Goal: Answer question/provide support: Share knowledge or assist other users

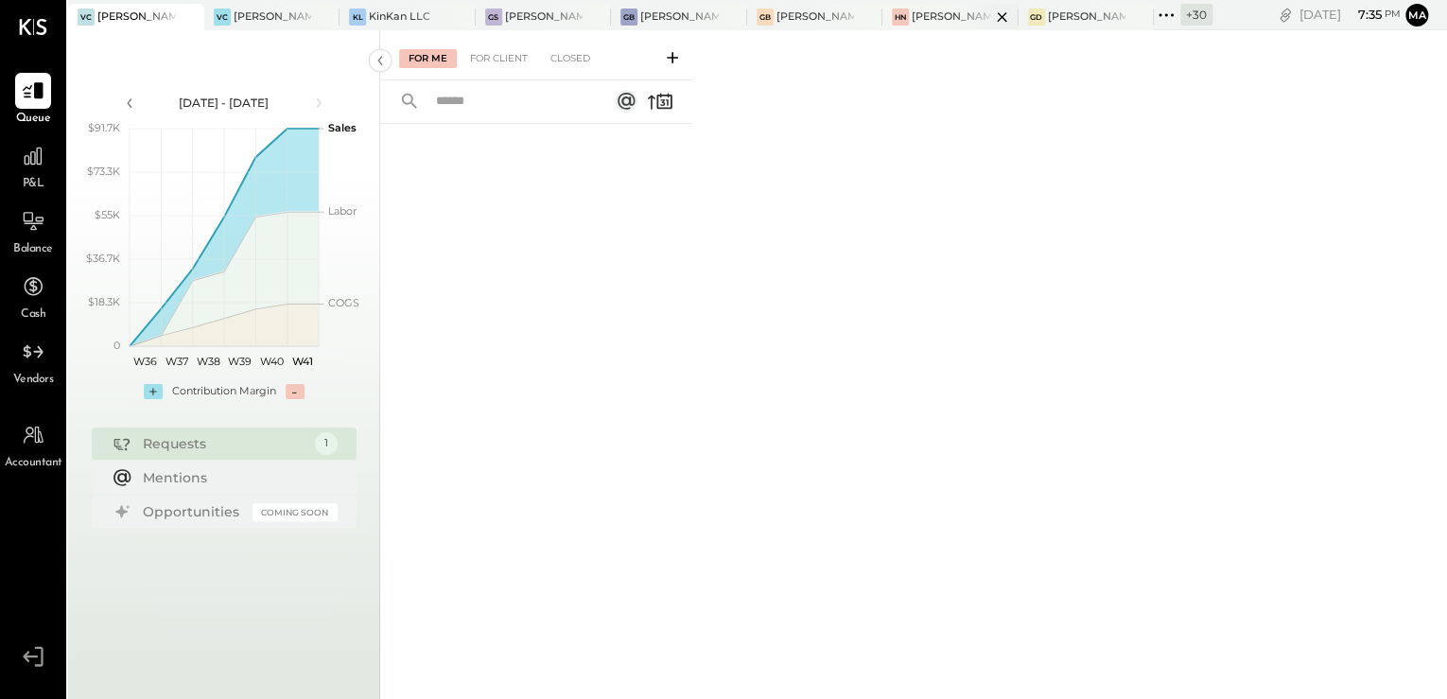
click at [961, 20] on div at bounding box center [985, 17] width 66 height 26
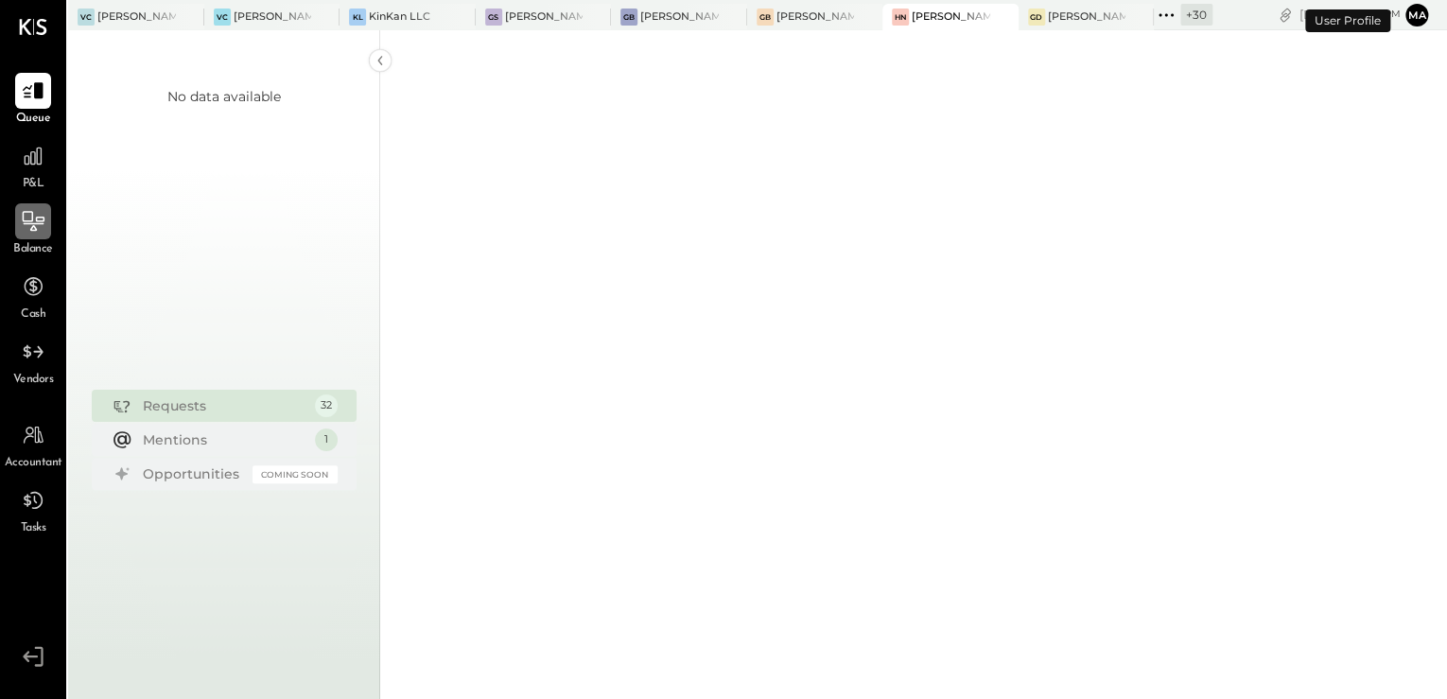
click at [23, 230] on icon at bounding box center [33, 221] width 25 height 25
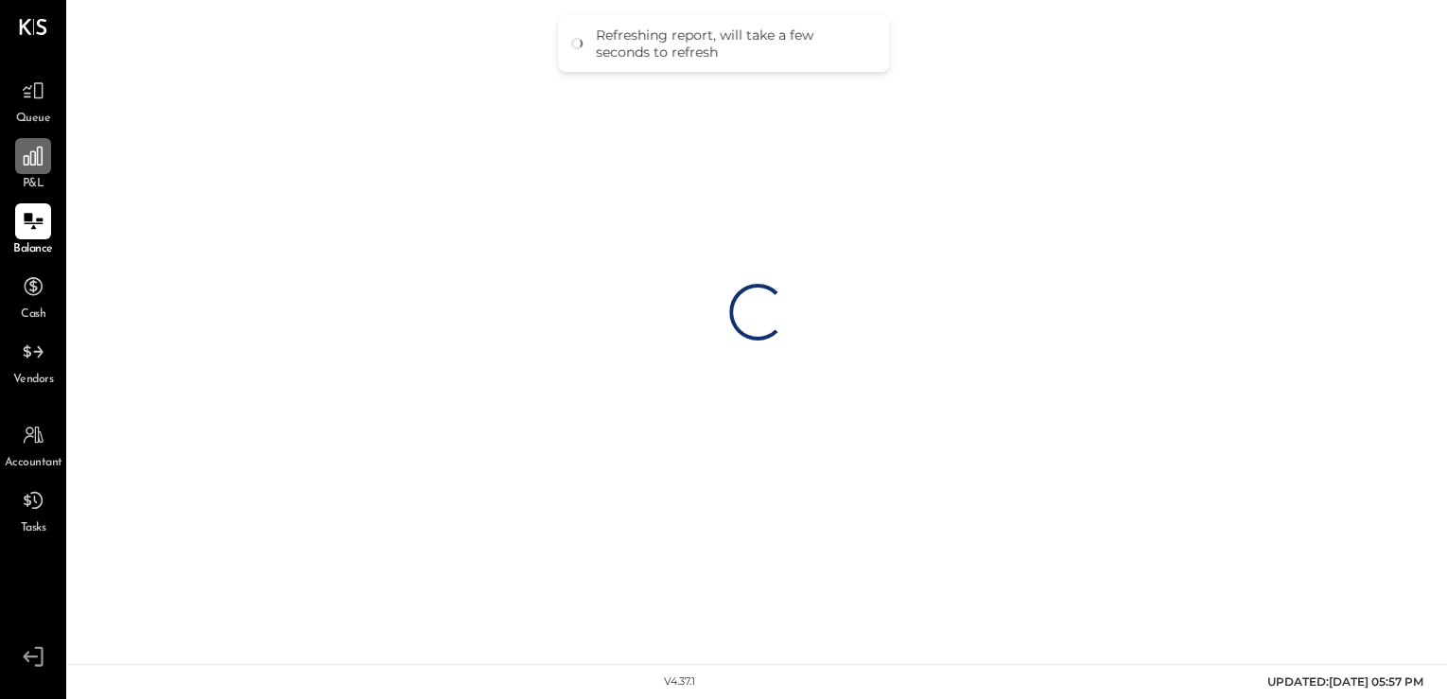
click at [31, 168] on div at bounding box center [33, 156] width 36 height 36
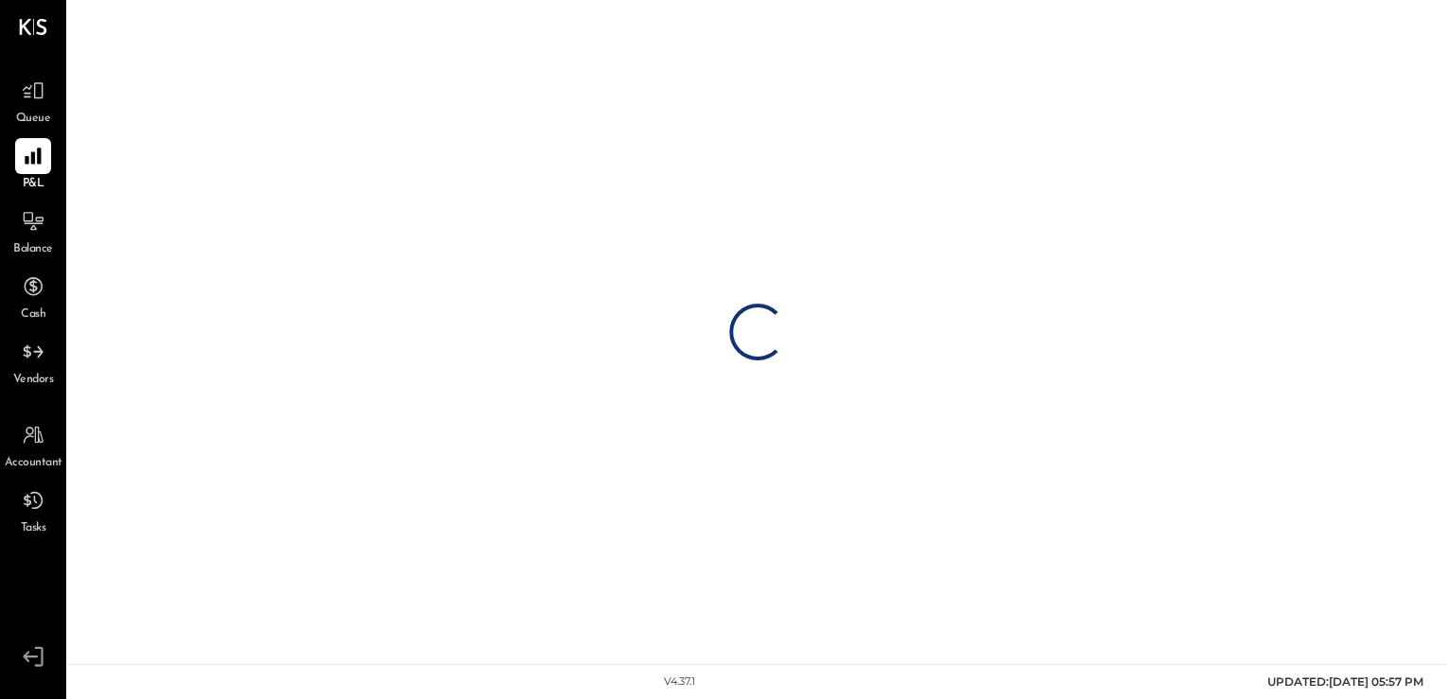
click at [221, 37] on div "Loading…" at bounding box center [757, 332] width 1379 height 664
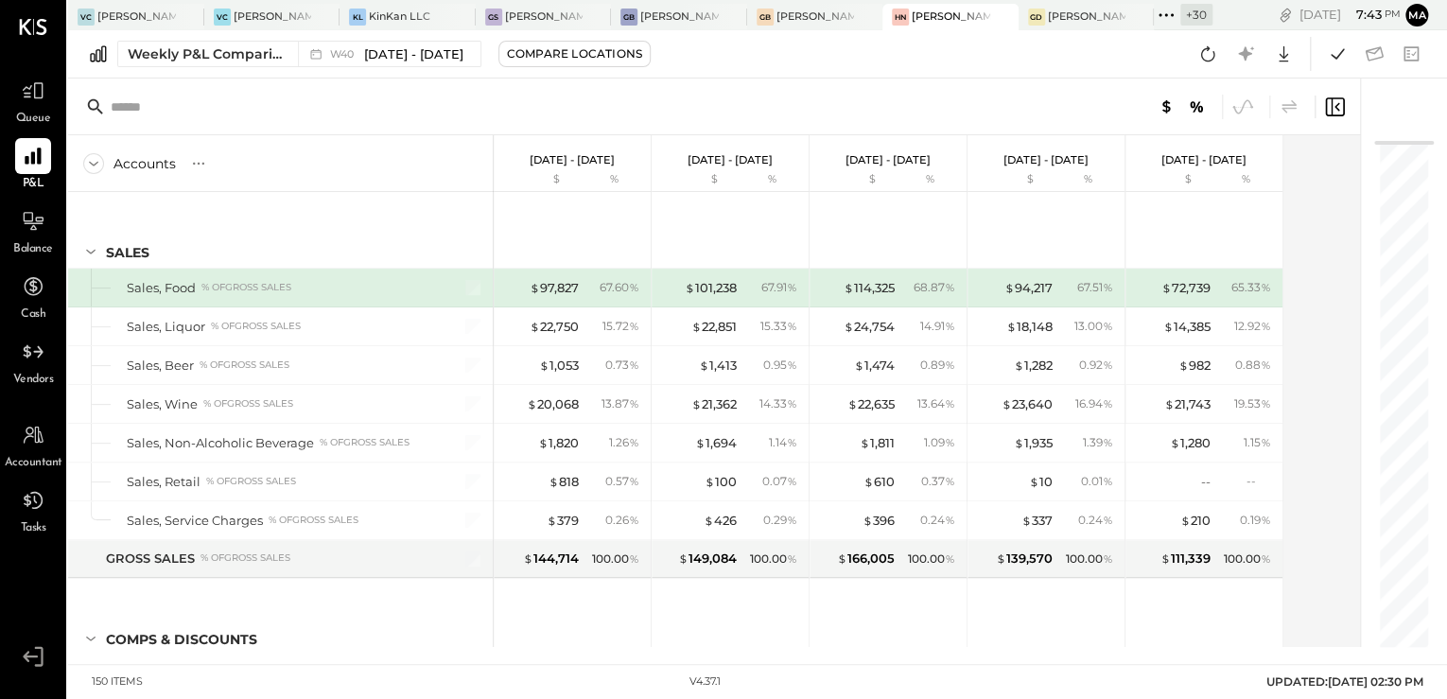
click at [1187, 14] on div "+ 30" at bounding box center [1196, 15] width 32 height 22
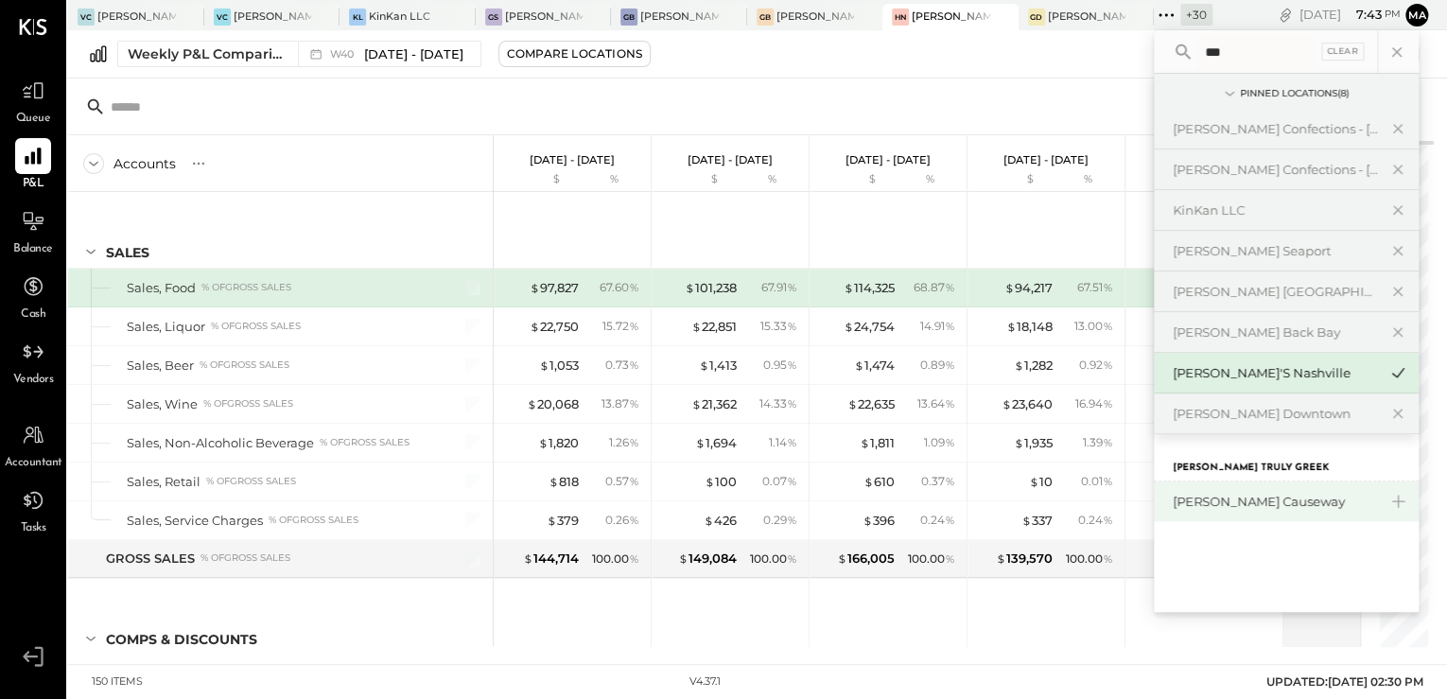
type input "***"
click at [1285, 504] on div "[PERSON_NAME] Causeway" at bounding box center [1275, 502] width 204 height 18
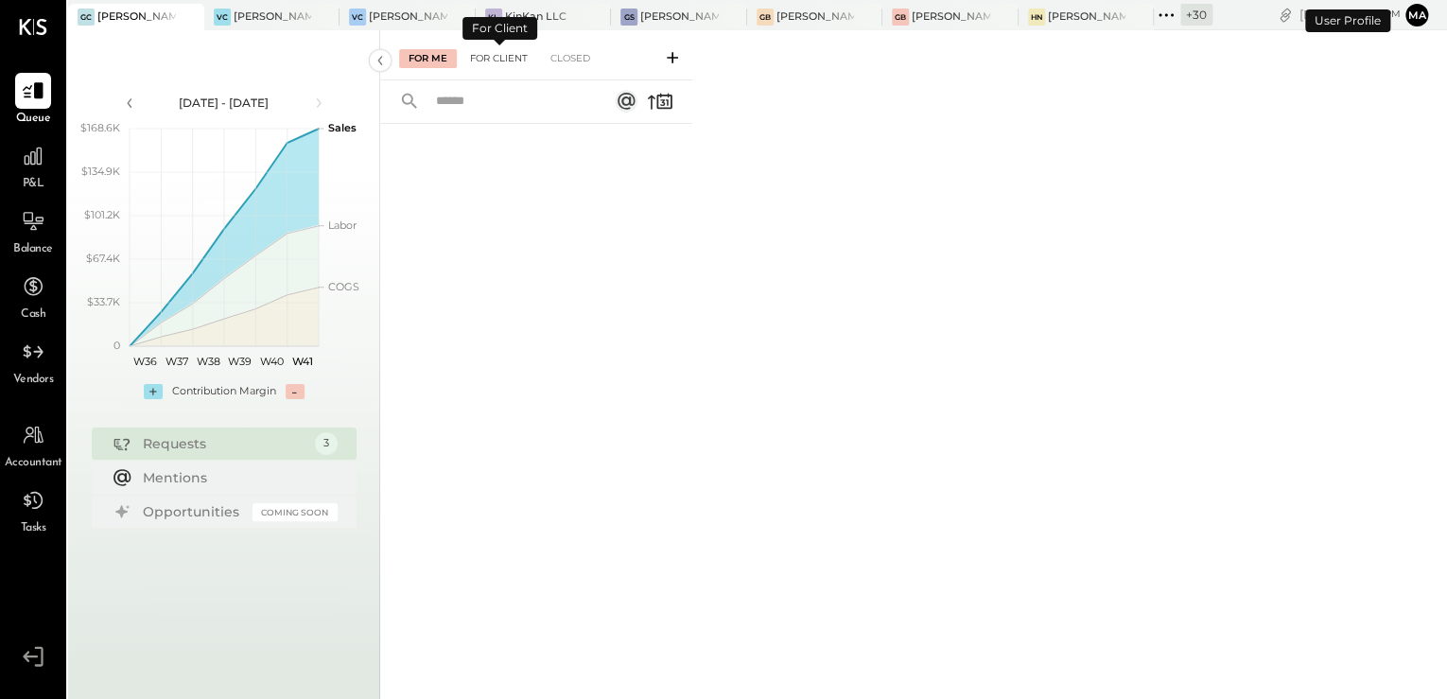
click at [506, 61] on div "For Client" at bounding box center [499, 58] width 77 height 19
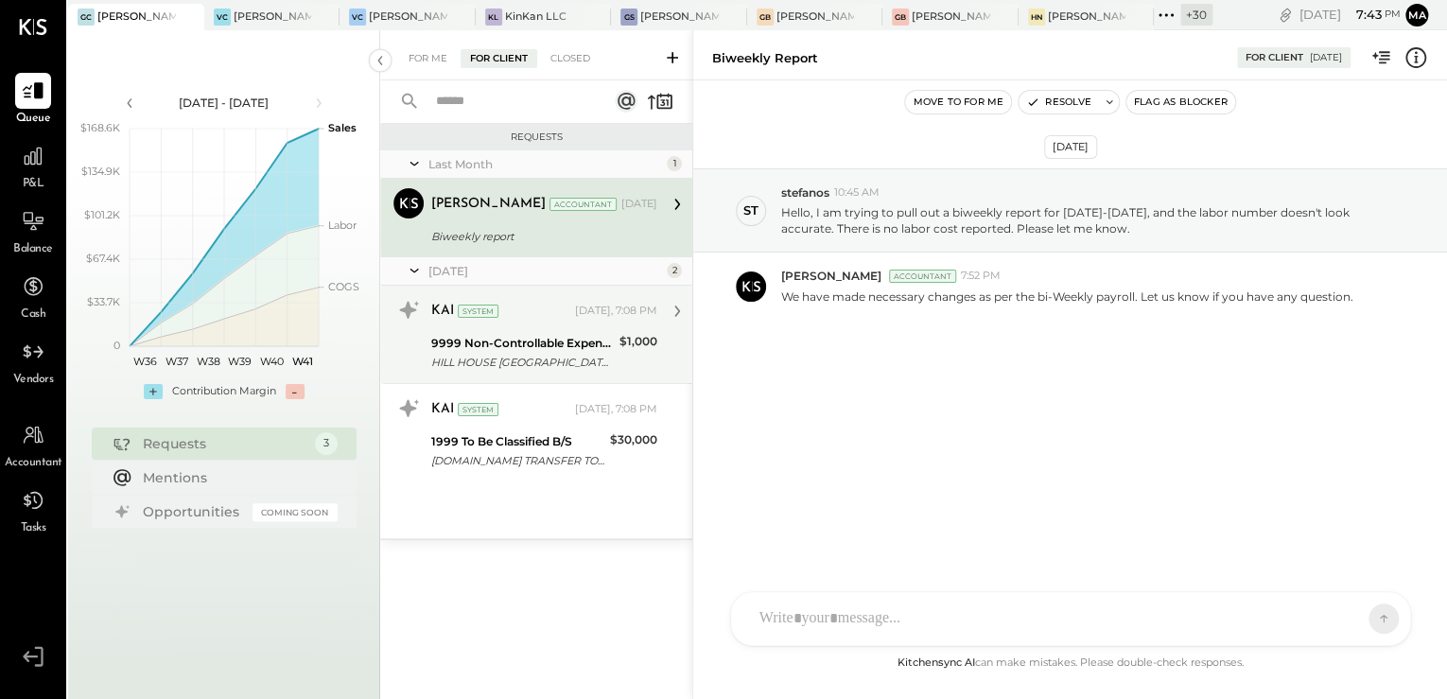
click at [515, 358] on div "HILL HOUSE BOSTON /MA US CARD PURCHASE" at bounding box center [522, 362] width 183 height 19
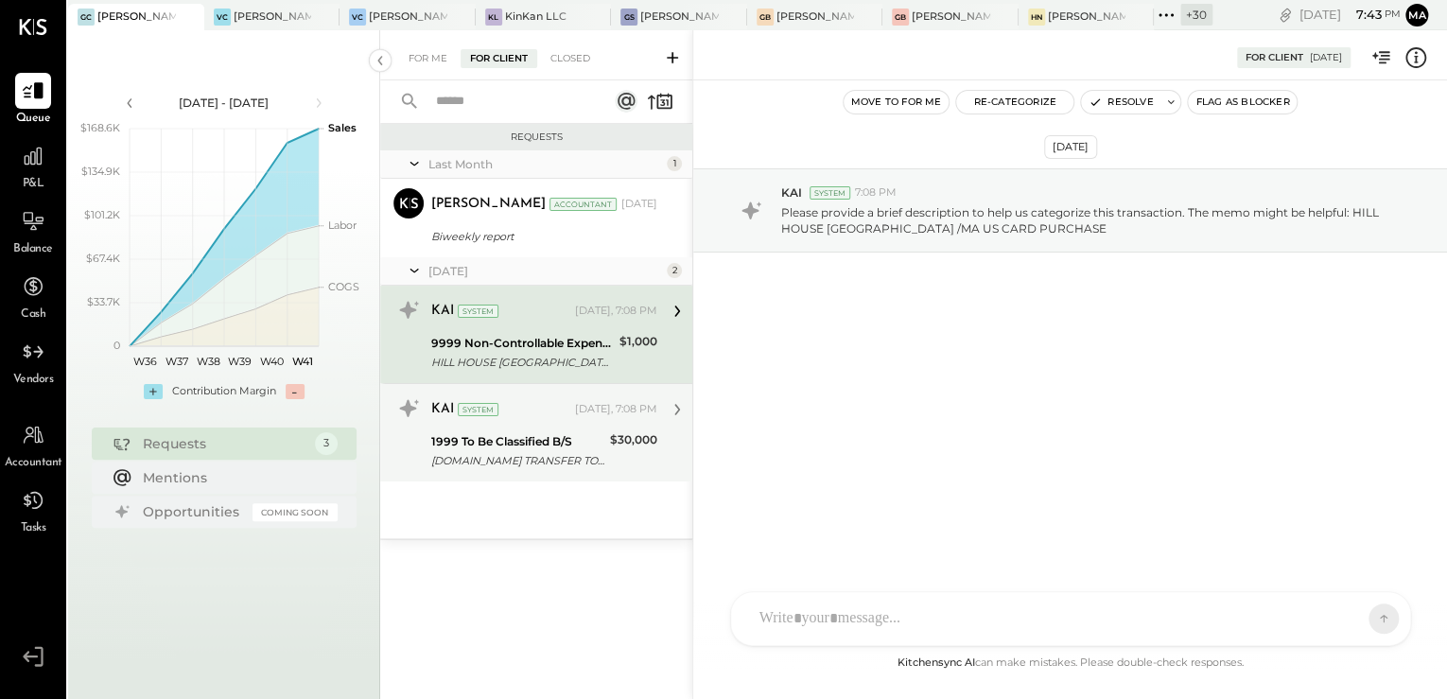
click at [515, 417] on div "KAI System" at bounding box center [501, 409] width 140 height 19
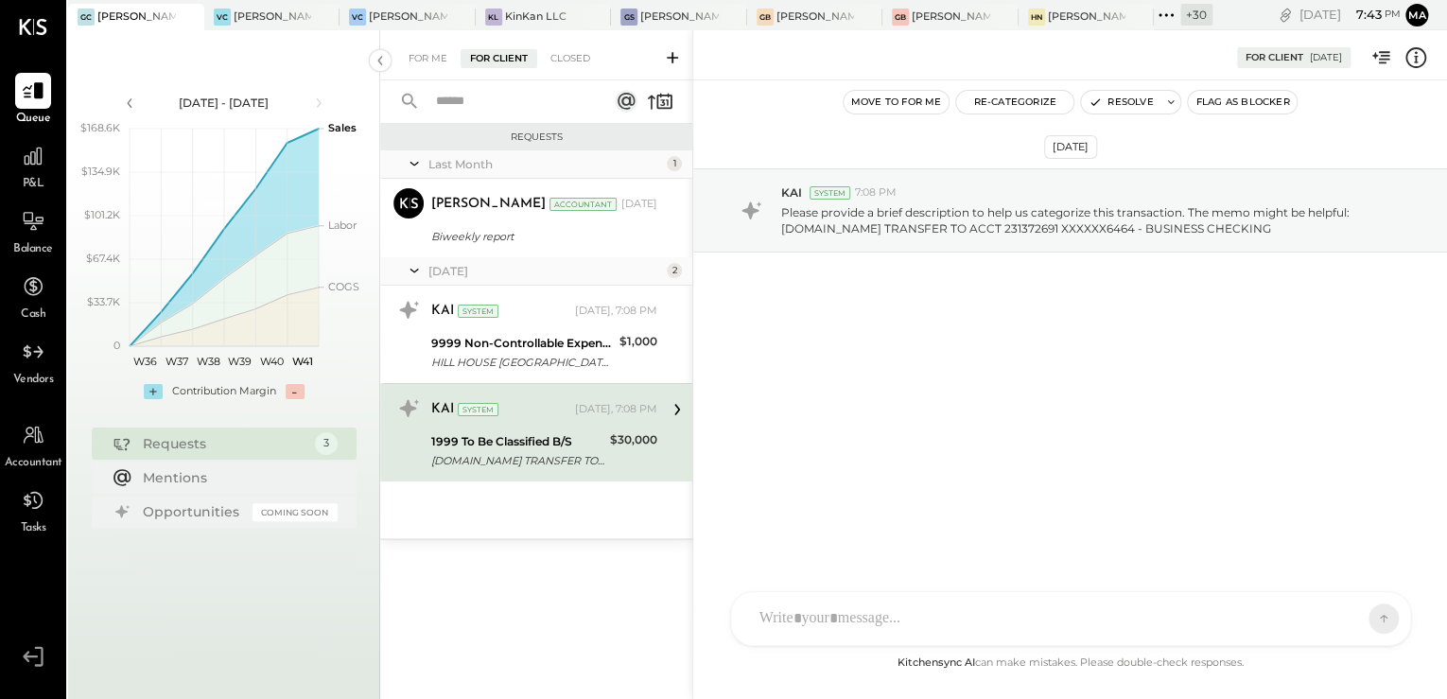
drag, startPoint x: 551, startPoint y: 59, endPoint x: 526, endPoint y: 91, distance: 41.1
click at [552, 59] on div "Closed" at bounding box center [570, 58] width 59 height 19
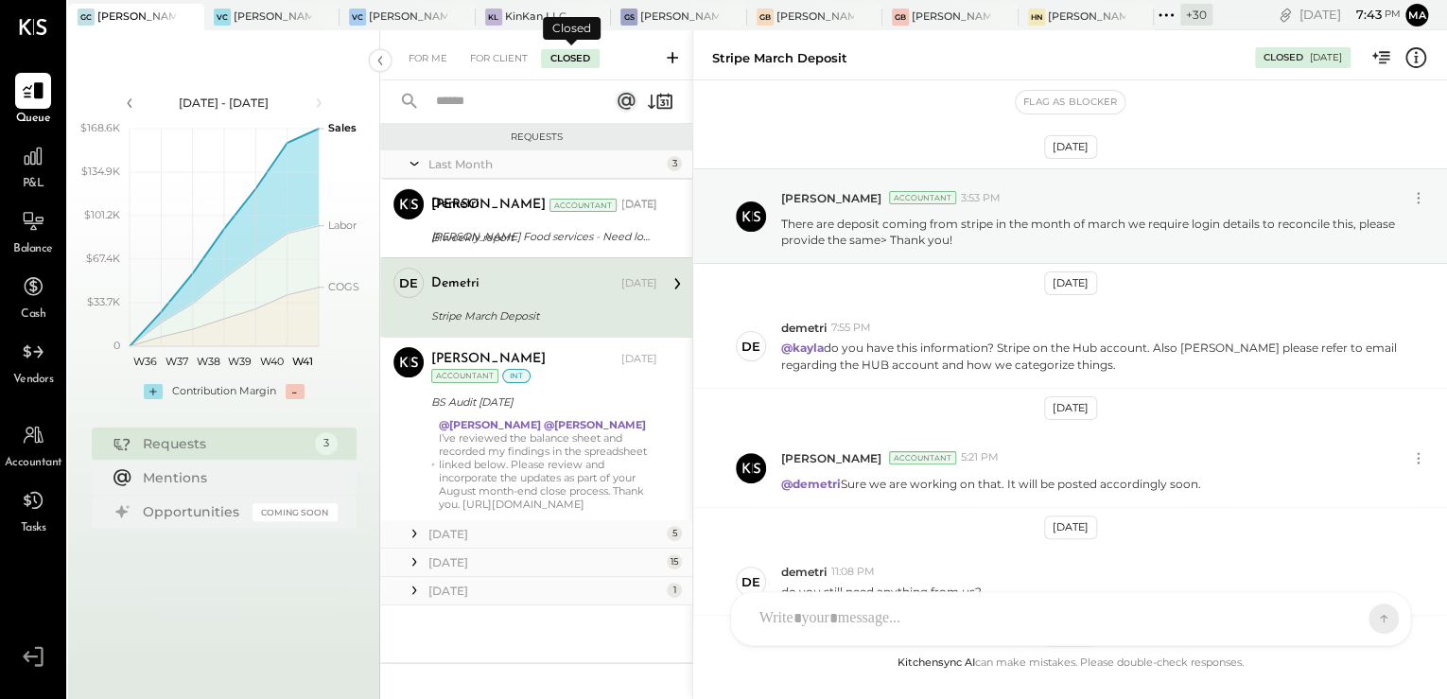
scroll to position [807, 0]
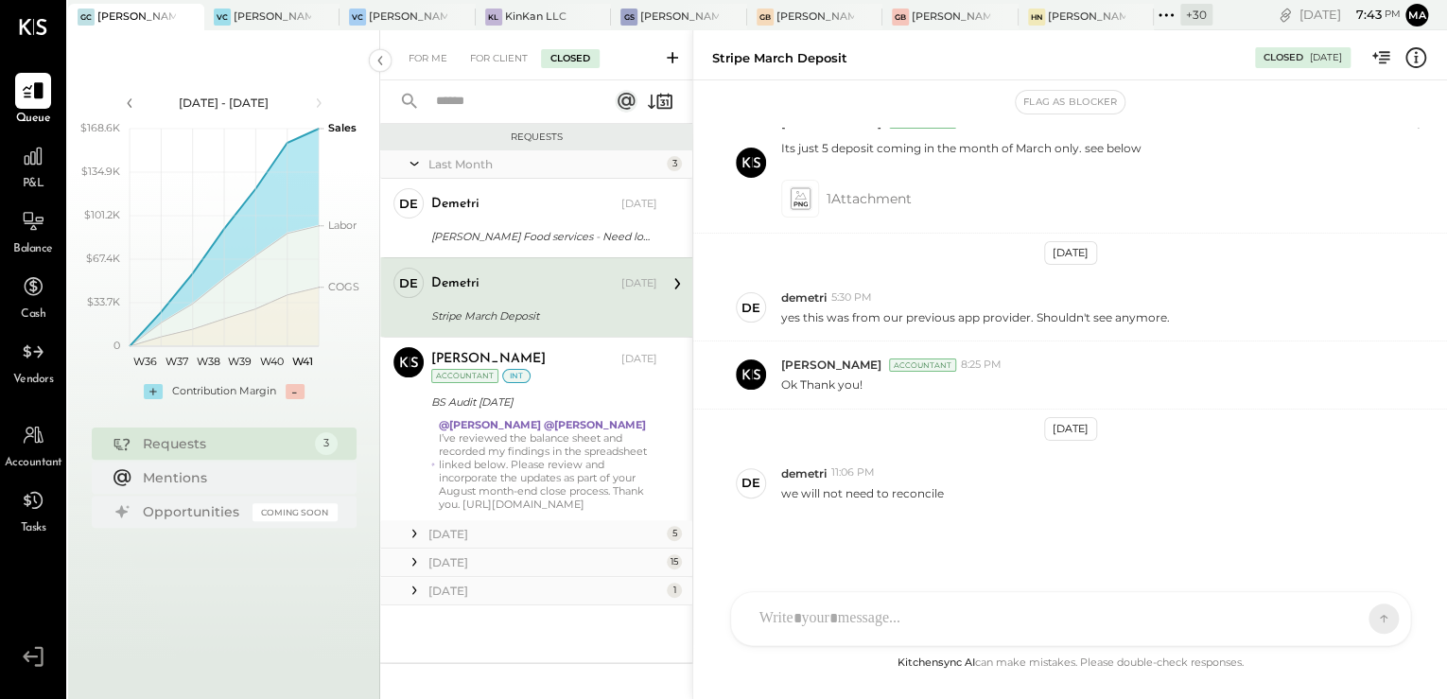
click at [505, 102] on input "text" at bounding box center [510, 101] width 171 height 31
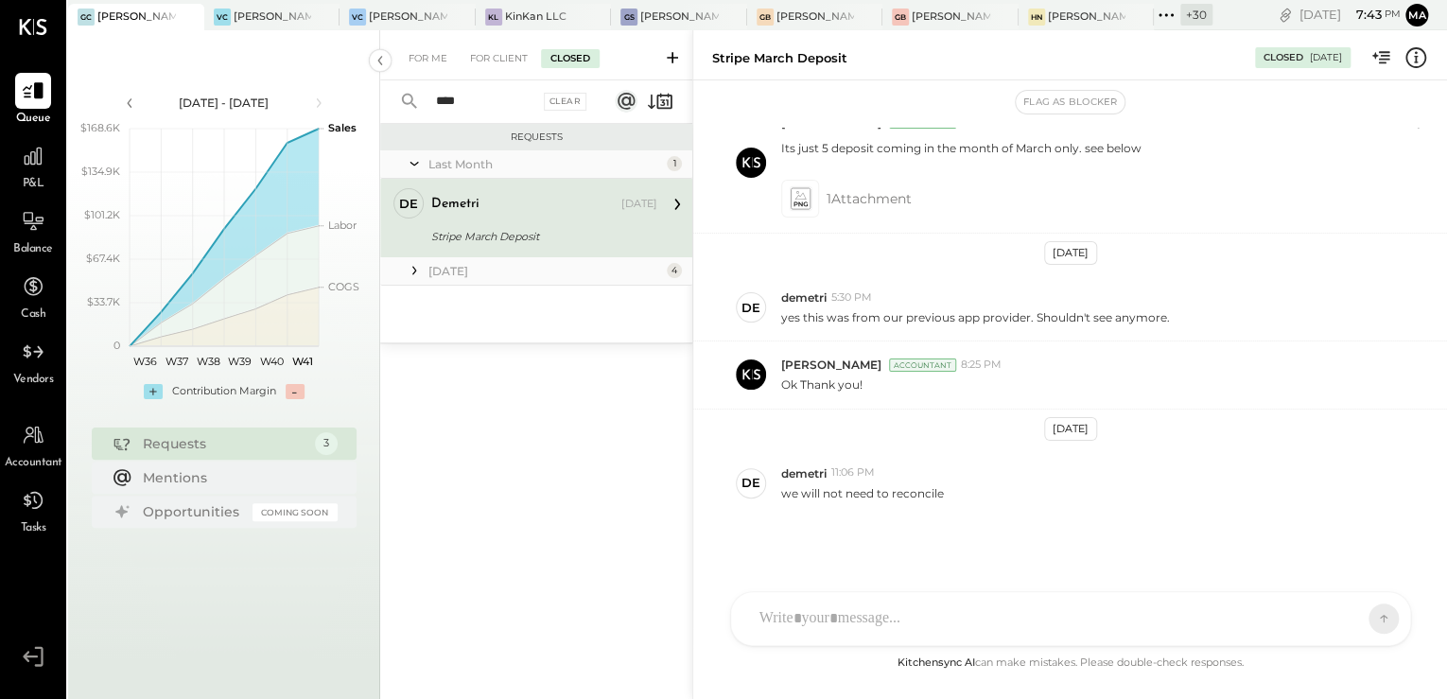
type input "****"
click at [546, 213] on div "demetri" at bounding box center [524, 204] width 186 height 19
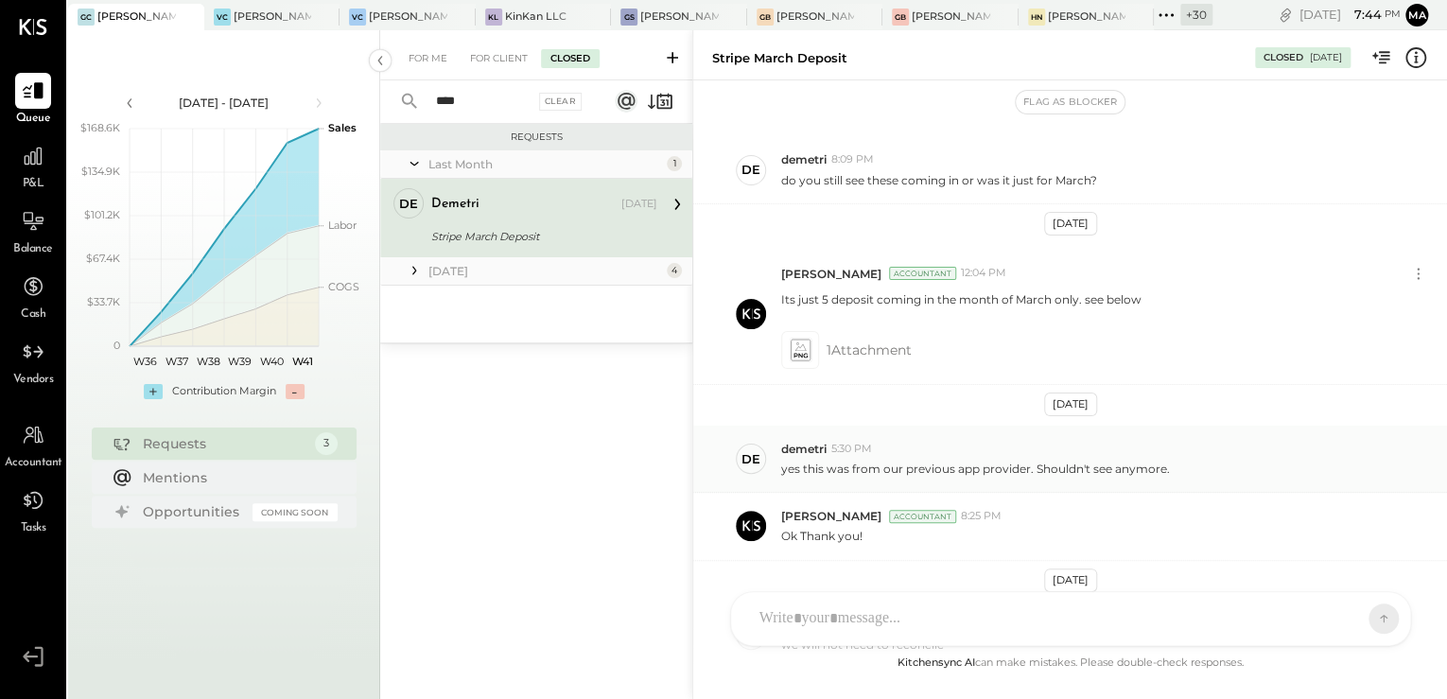
scroll to position [807, 0]
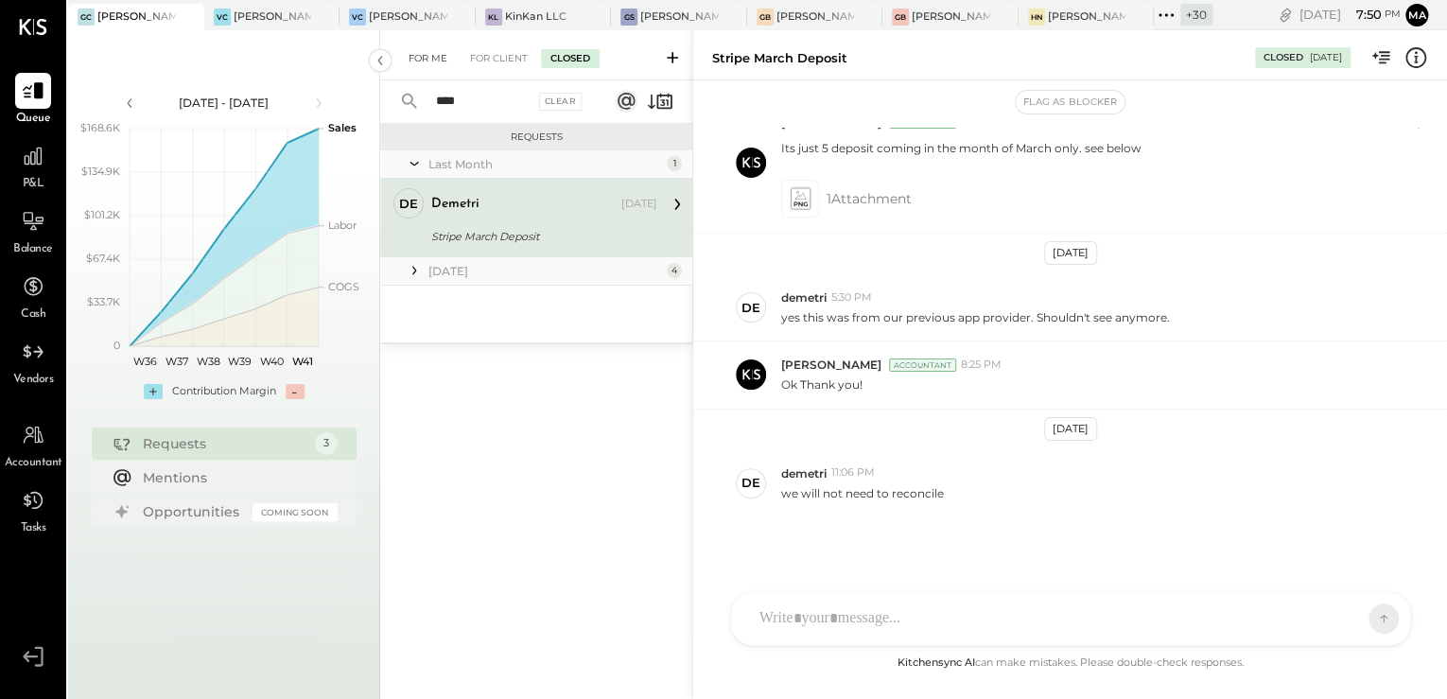
click at [432, 65] on div "For Me" at bounding box center [428, 58] width 58 height 19
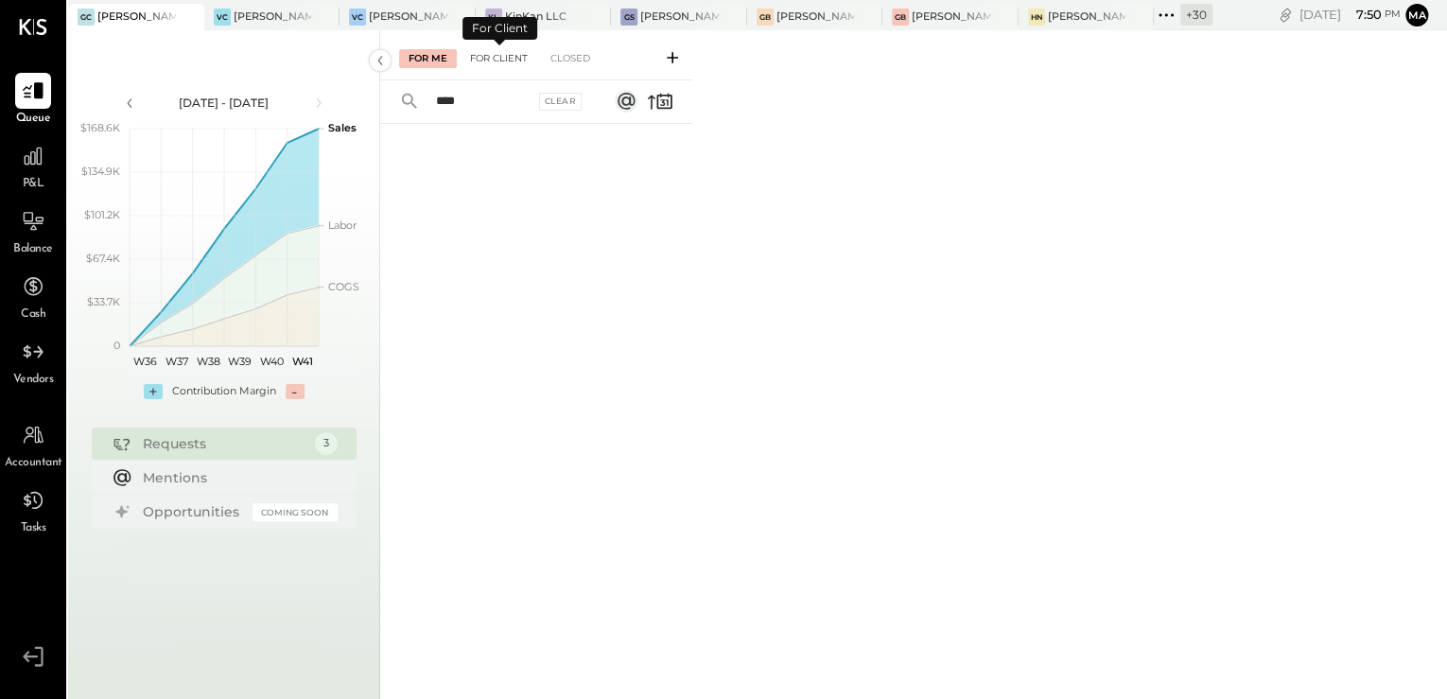
click at [488, 61] on div "For Client" at bounding box center [499, 58] width 77 height 19
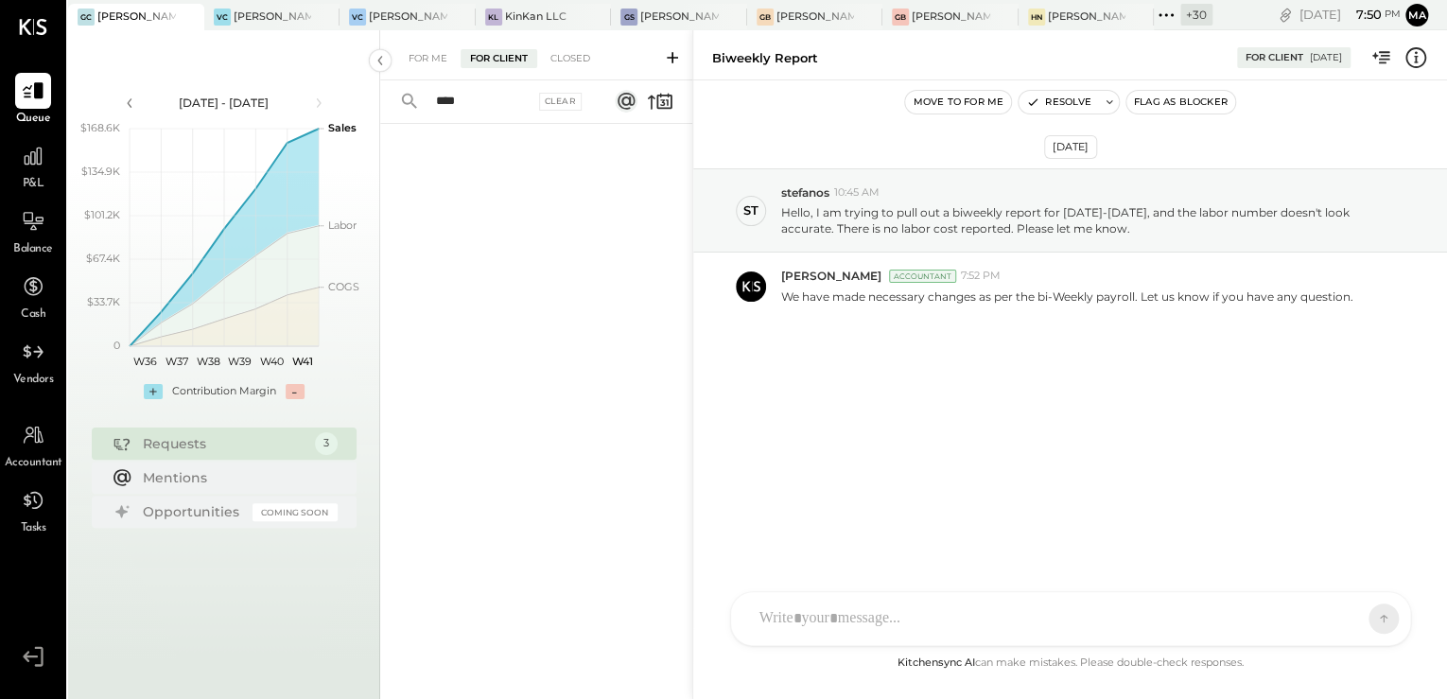
click at [670, 62] on icon at bounding box center [672, 57] width 19 height 19
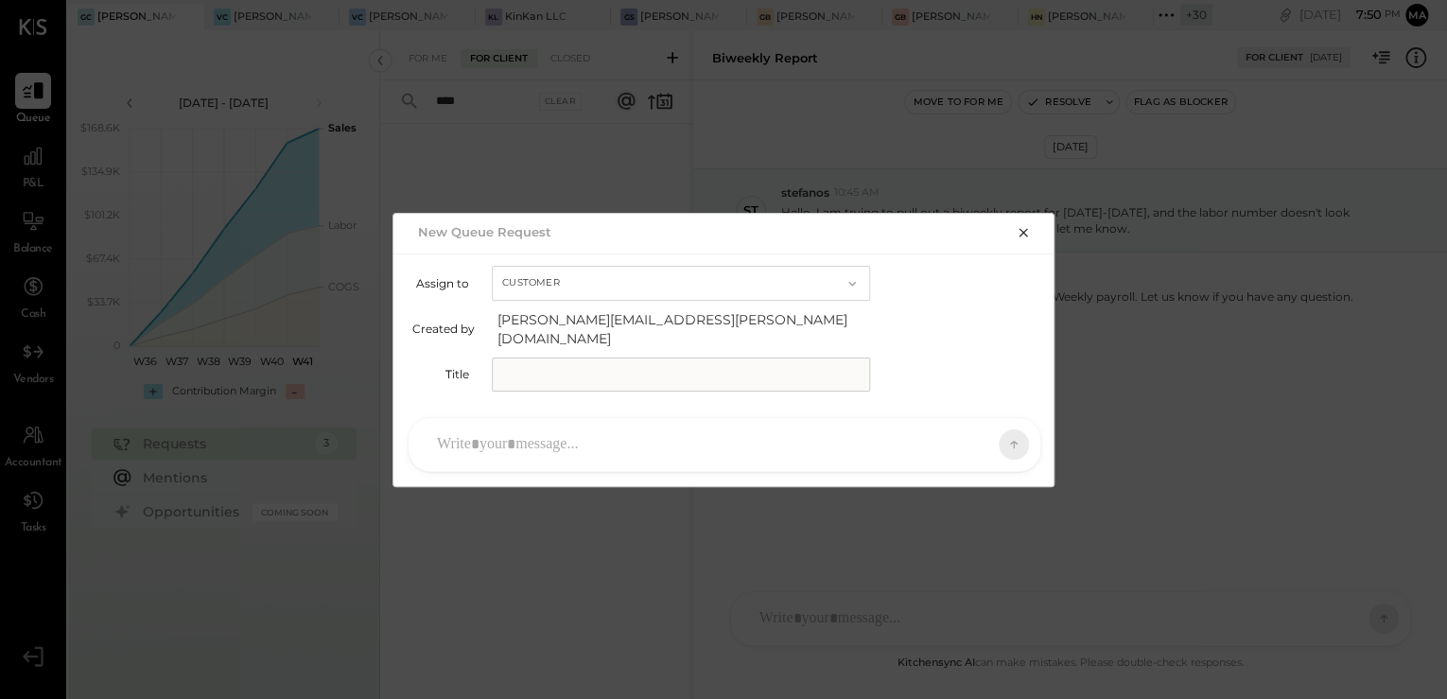
click at [568, 374] on input "text" at bounding box center [681, 375] width 378 height 34
type input "**********"
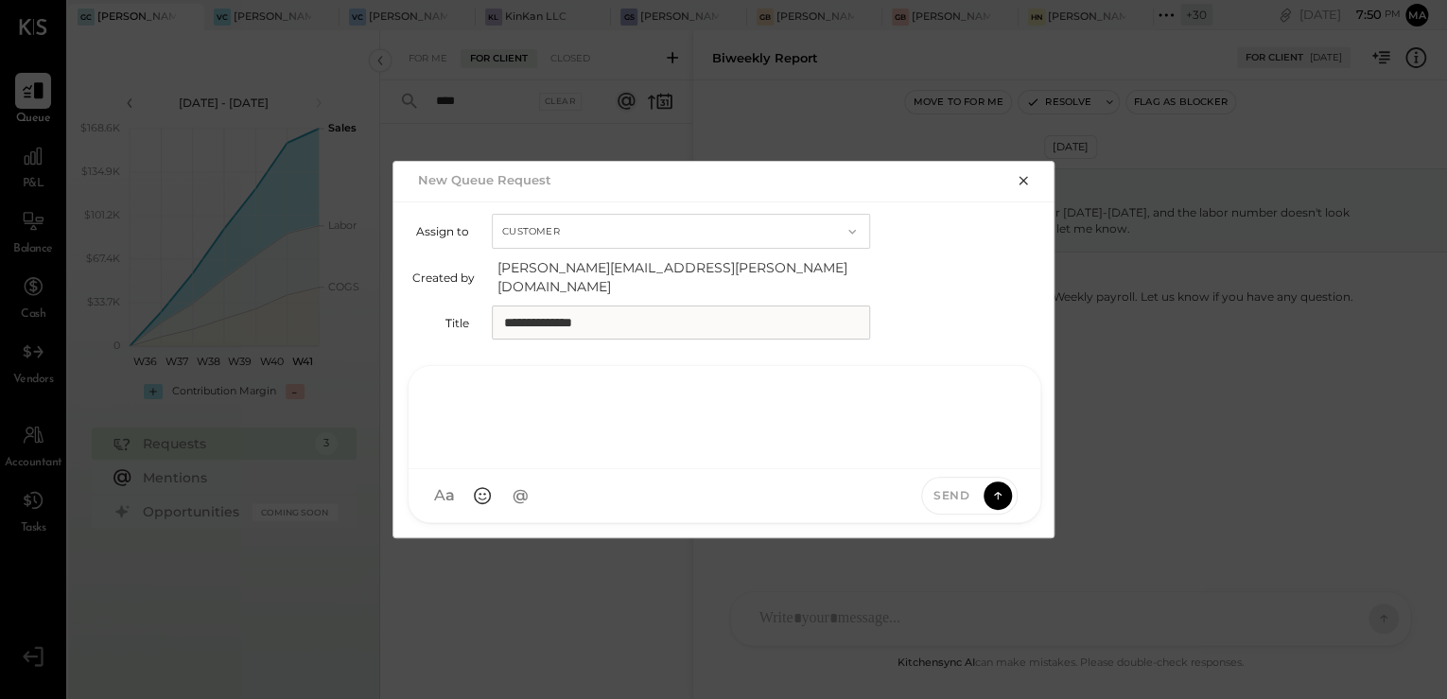
click at [480, 428] on div at bounding box center [725, 415] width 594 height 76
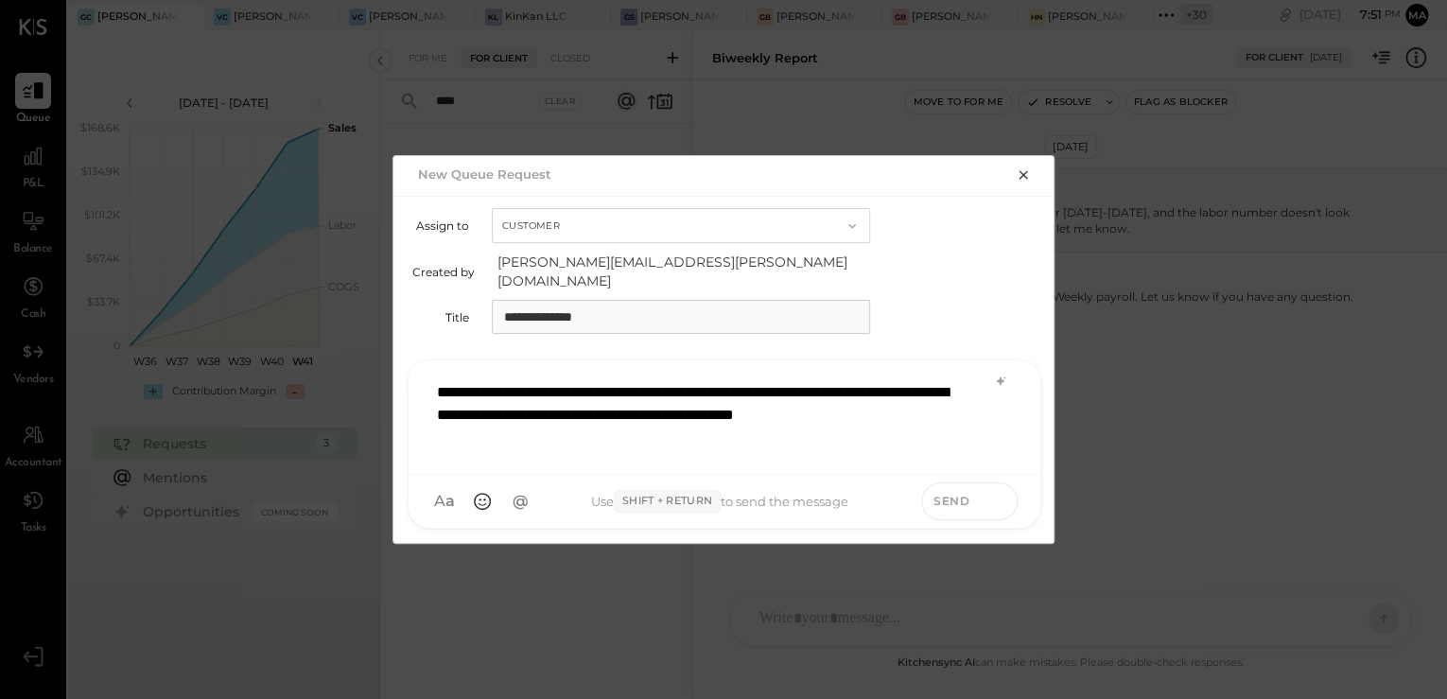
click at [1004, 494] on icon at bounding box center [997, 500] width 17 height 19
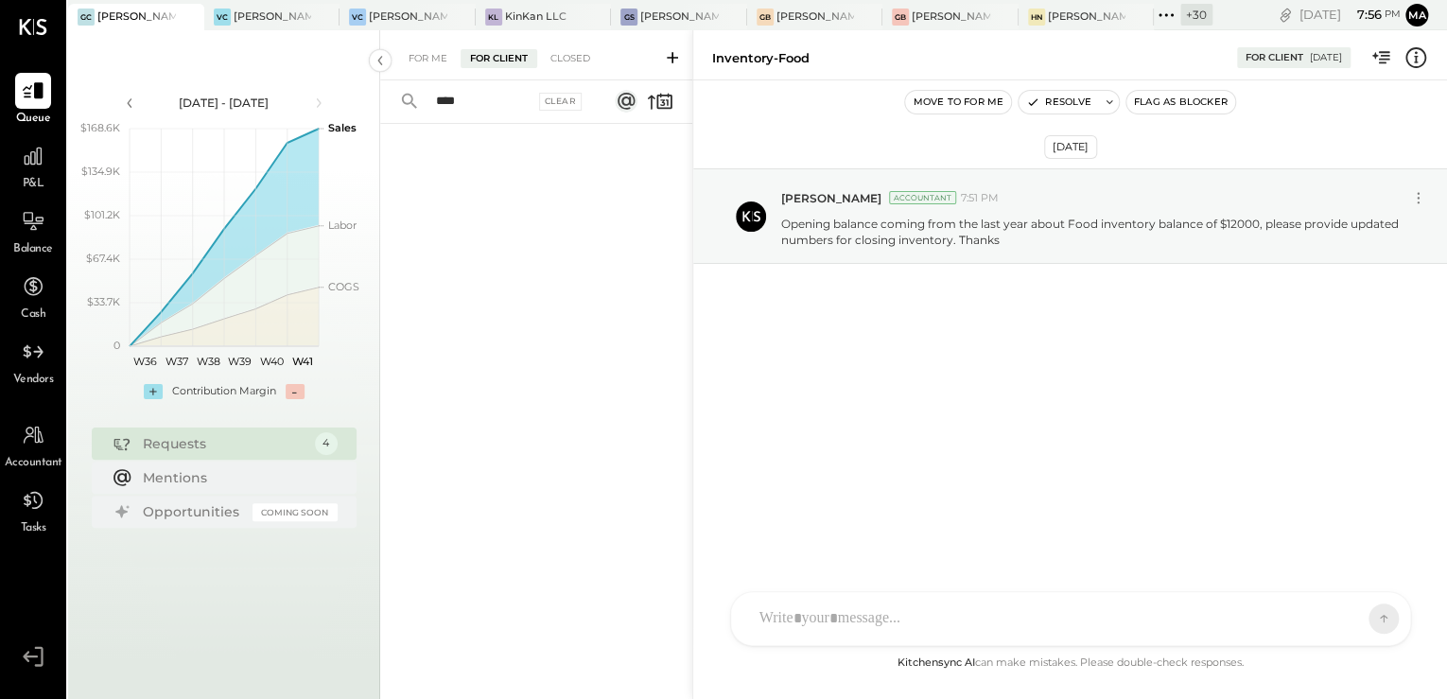
click at [669, 60] on icon at bounding box center [672, 57] width 19 height 19
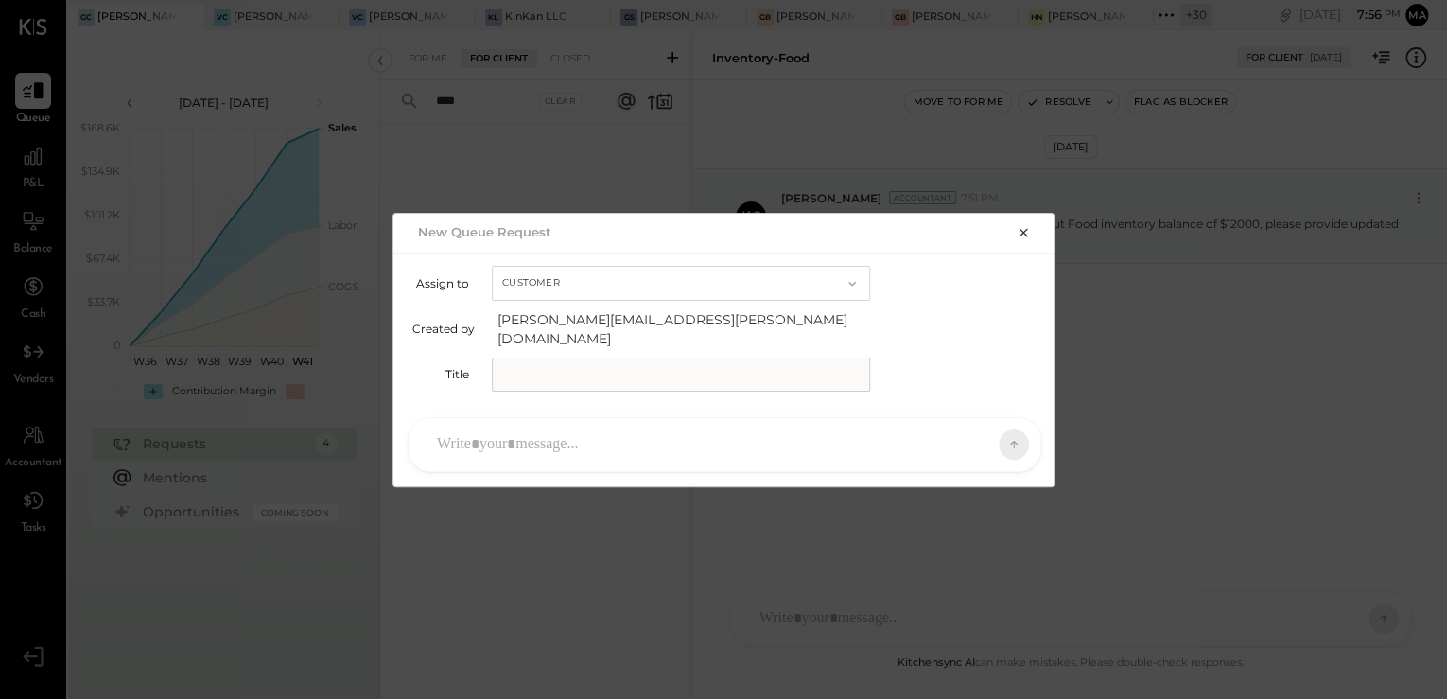
click at [628, 362] on input "text" at bounding box center [681, 375] width 378 height 34
type input "**********"
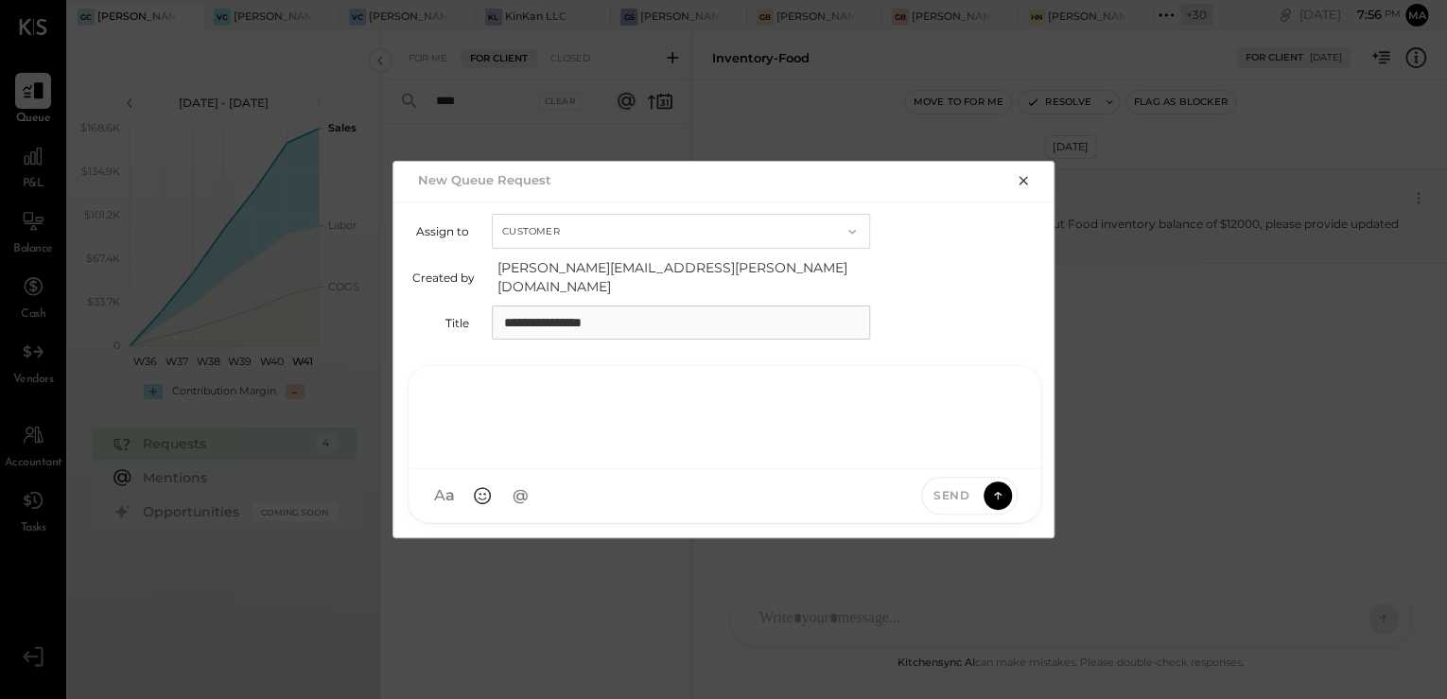
click at [600, 441] on div at bounding box center [725, 415] width 594 height 76
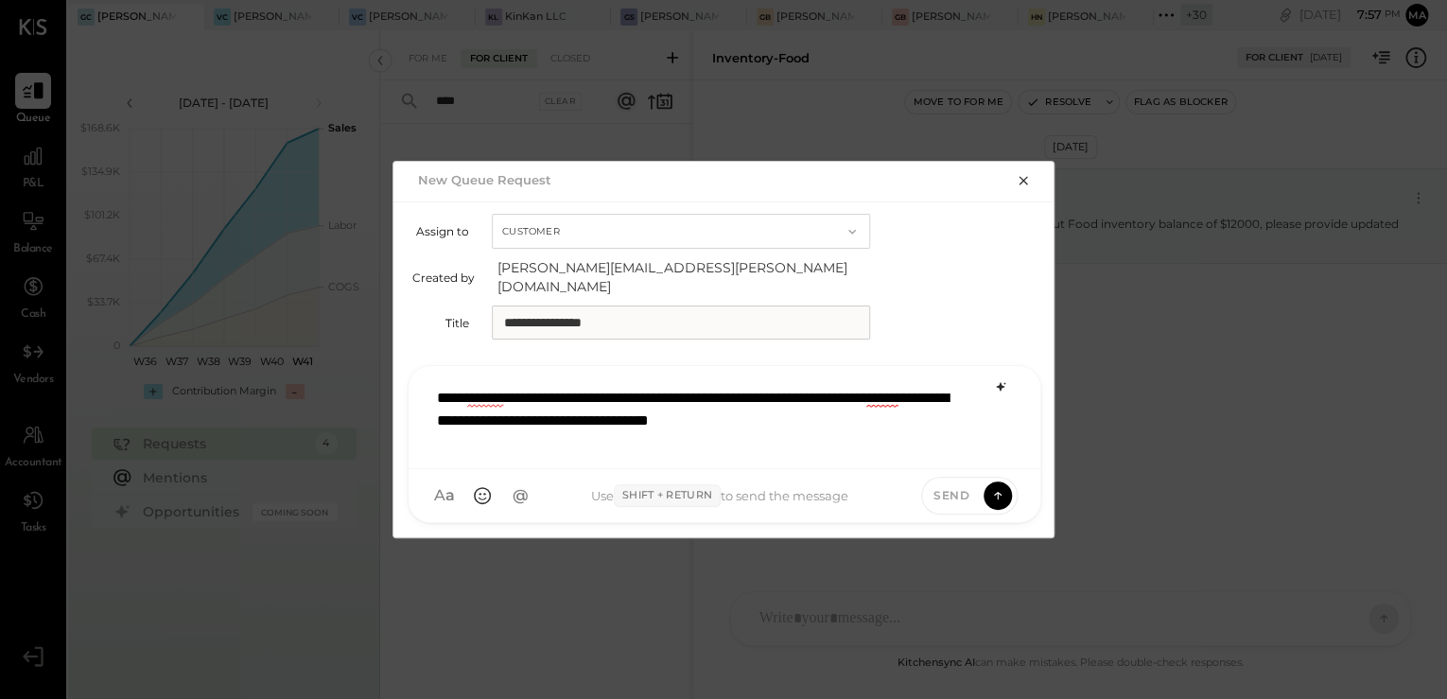
click at [997, 379] on icon at bounding box center [1000, 386] width 15 height 15
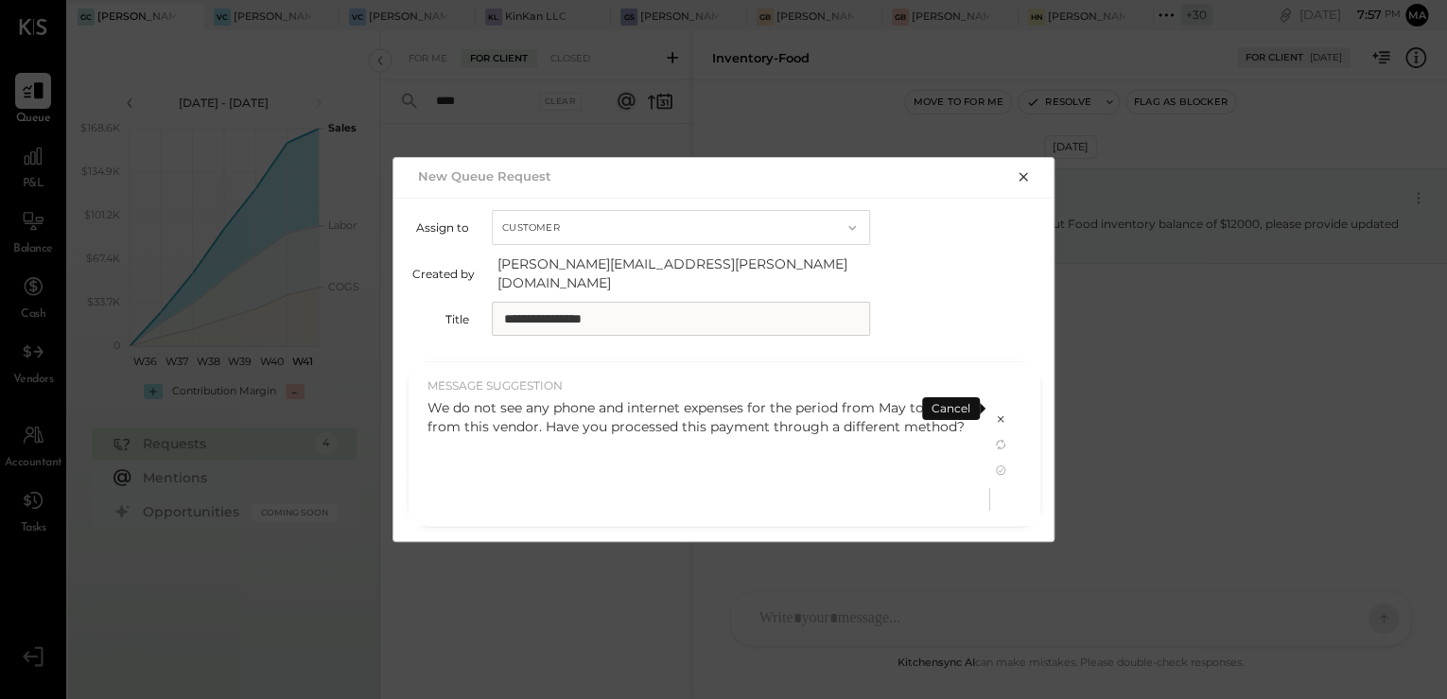
click at [742, 421] on div "We do not see any phone and internet expenses for the period from May to July f…" at bounding box center [699, 417] width 543 height 38
click at [533, 419] on div "We do not see any phone and internet expenses for the period from May to July f…" at bounding box center [699, 417] width 543 height 38
drag, startPoint x: 533, startPoint y: 419, endPoint x: 464, endPoint y: 415, distance: 69.2
click at [464, 415] on div "We do not see any phone and internet expenses for the period from May to July f…" at bounding box center [699, 417] width 543 height 38
drag, startPoint x: 464, startPoint y: 415, endPoint x: 998, endPoint y: 461, distance: 535.4
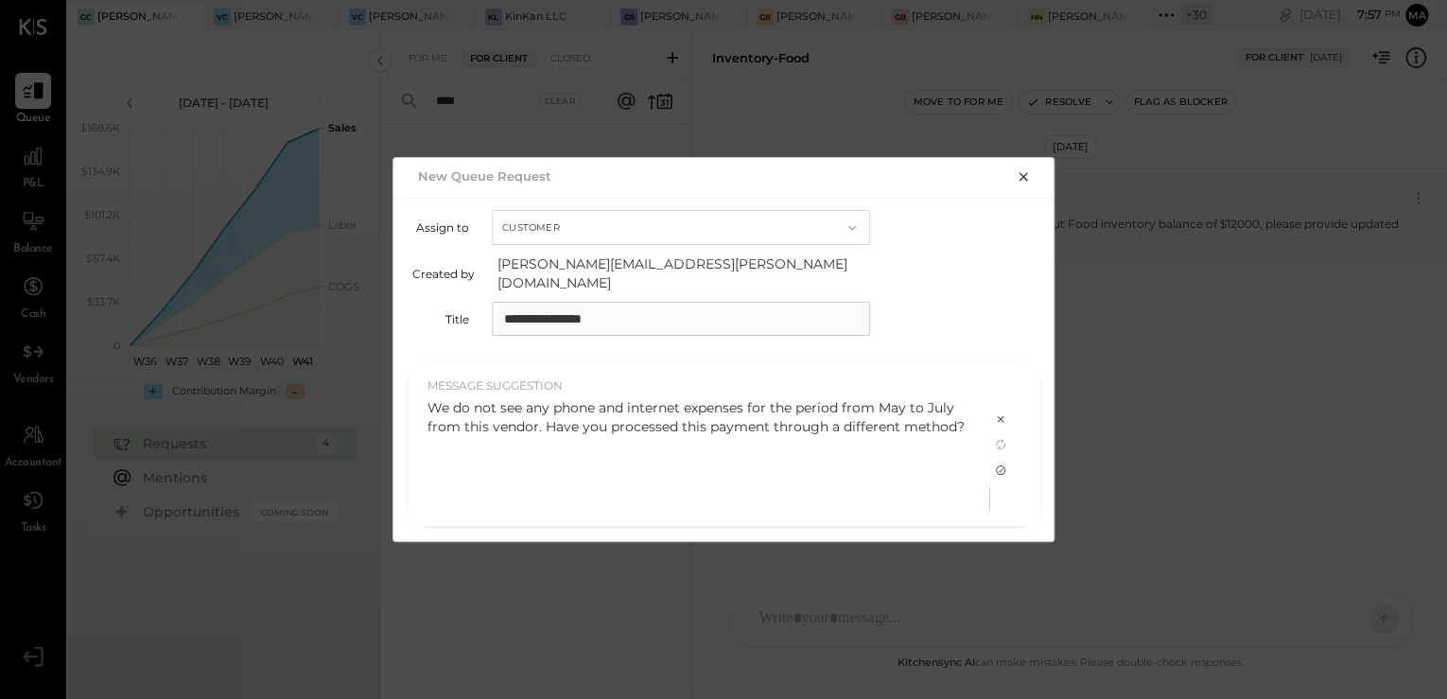
click at [998, 465] on icon at bounding box center [1000, 469] width 9 height 9
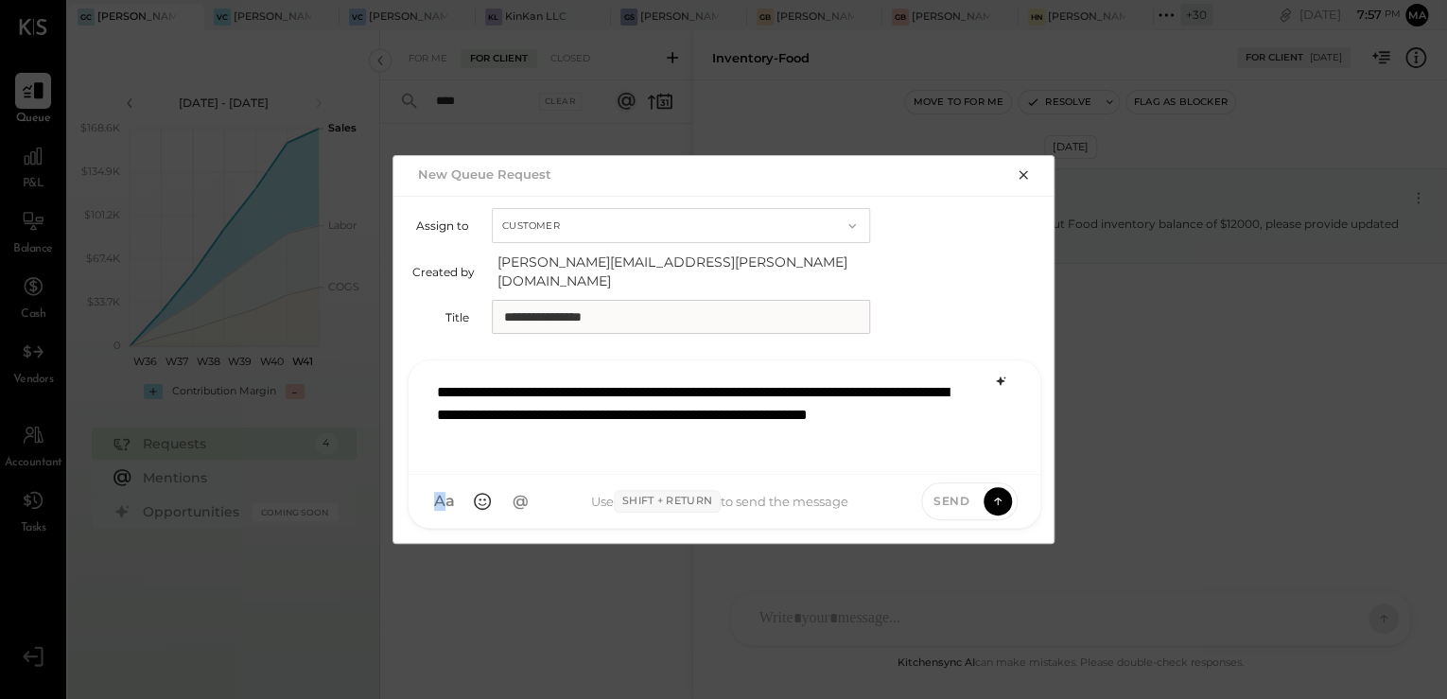
click at [998, 461] on div "**********" at bounding box center [725, 417] width 632 height 114
drag, startPoint x: 647, startPoint y: 406, endPoint x: 568, endPoint y: 406, distance: 79.5
click at [568, 406] on div "**********" at bounding box center [725, 415] width 594 height 87
click at [995, 491] on icon at bounding box center [997, 500] width 17 height 19
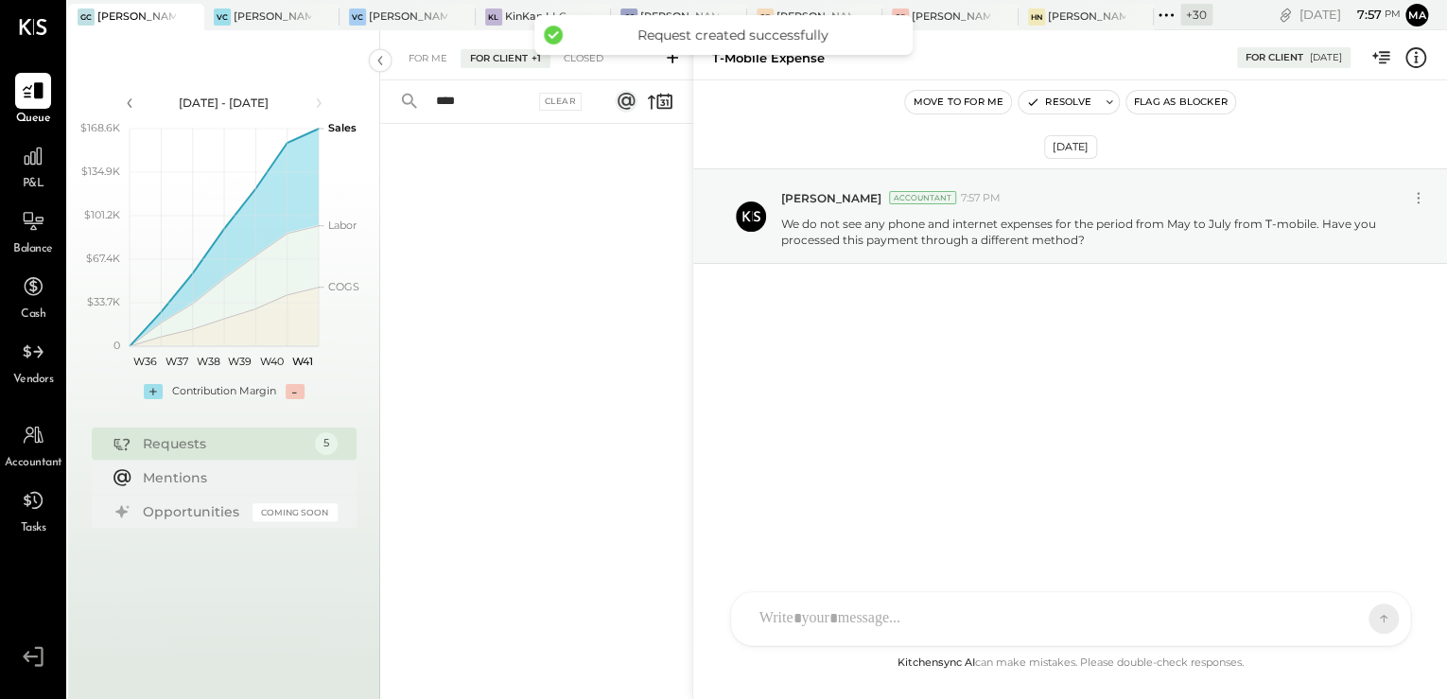
click at [494, 60] on div "For Client +1" at bounding box center [506, 58] width 90 height 19
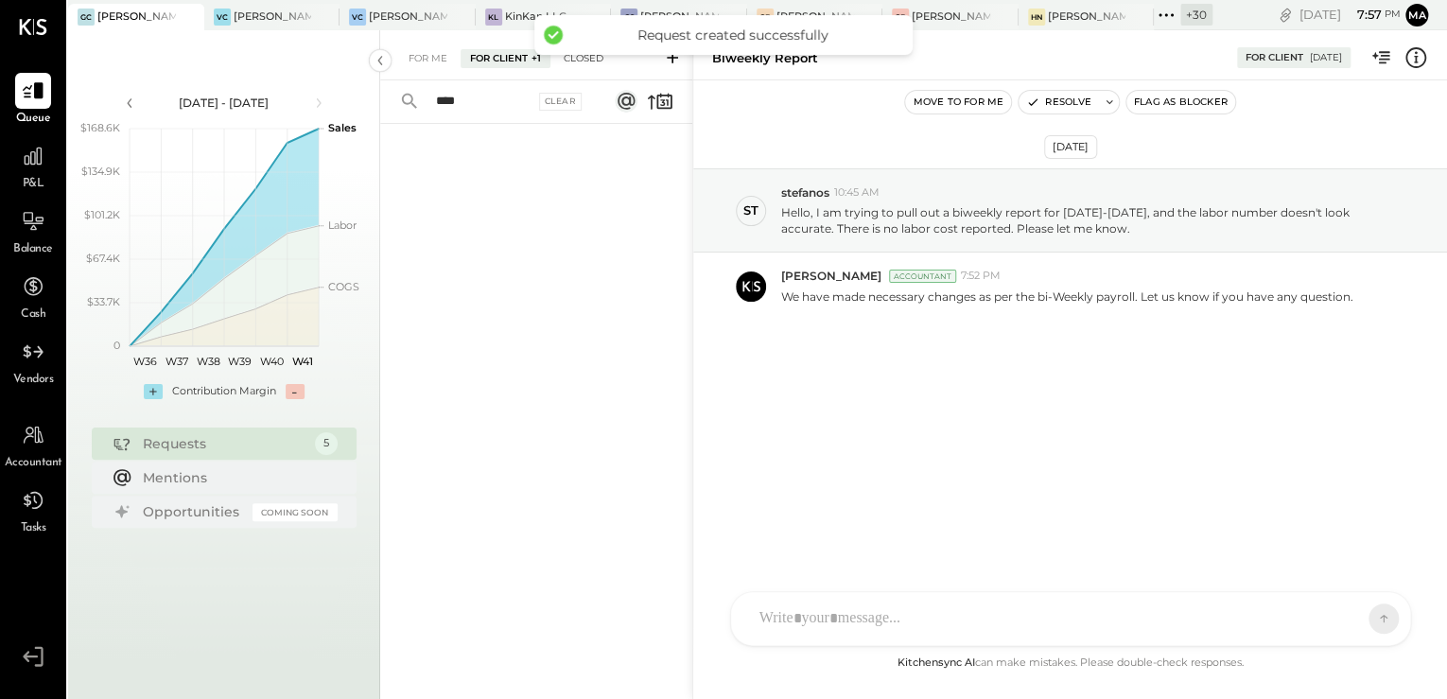
click at [593, 59] on div "Closed" at bounding box center [583, 58] width 59 height 19
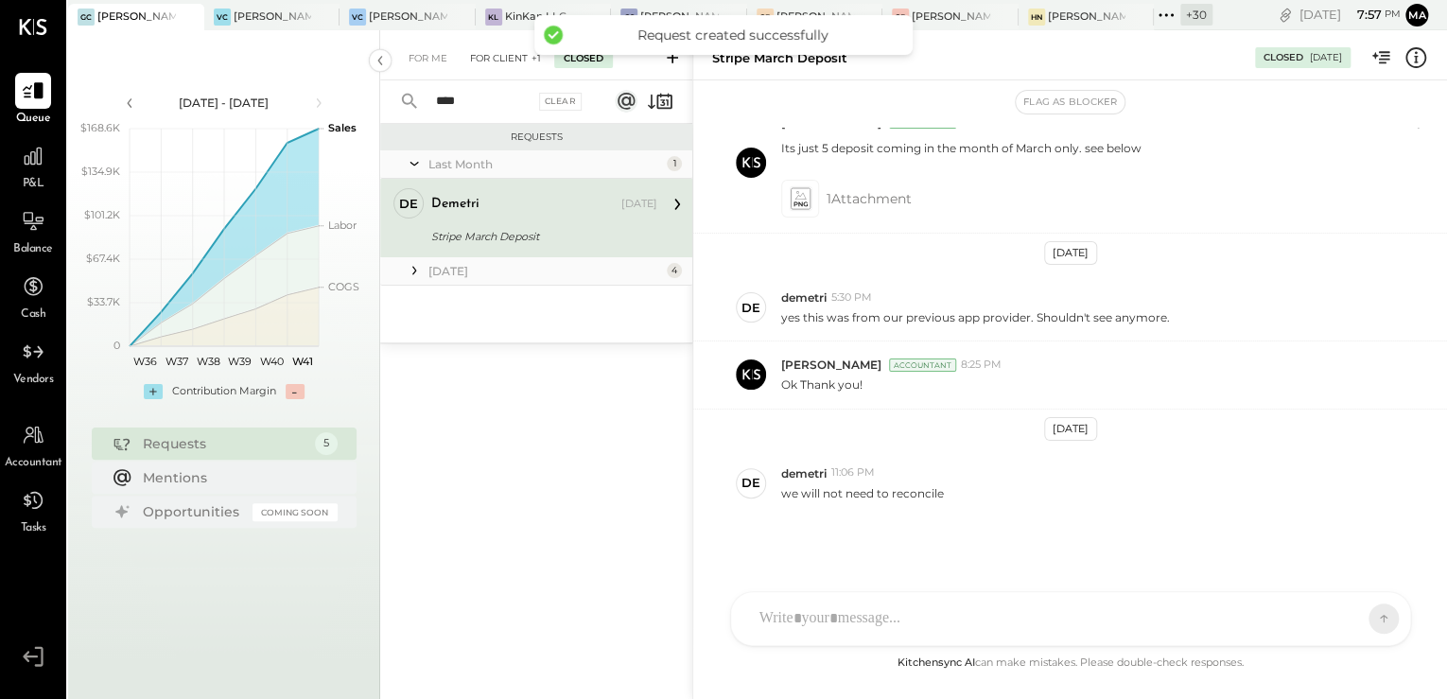
click at [511, 64] on div "For Client +1" at bounding box center [506, 58] width 90 height 19
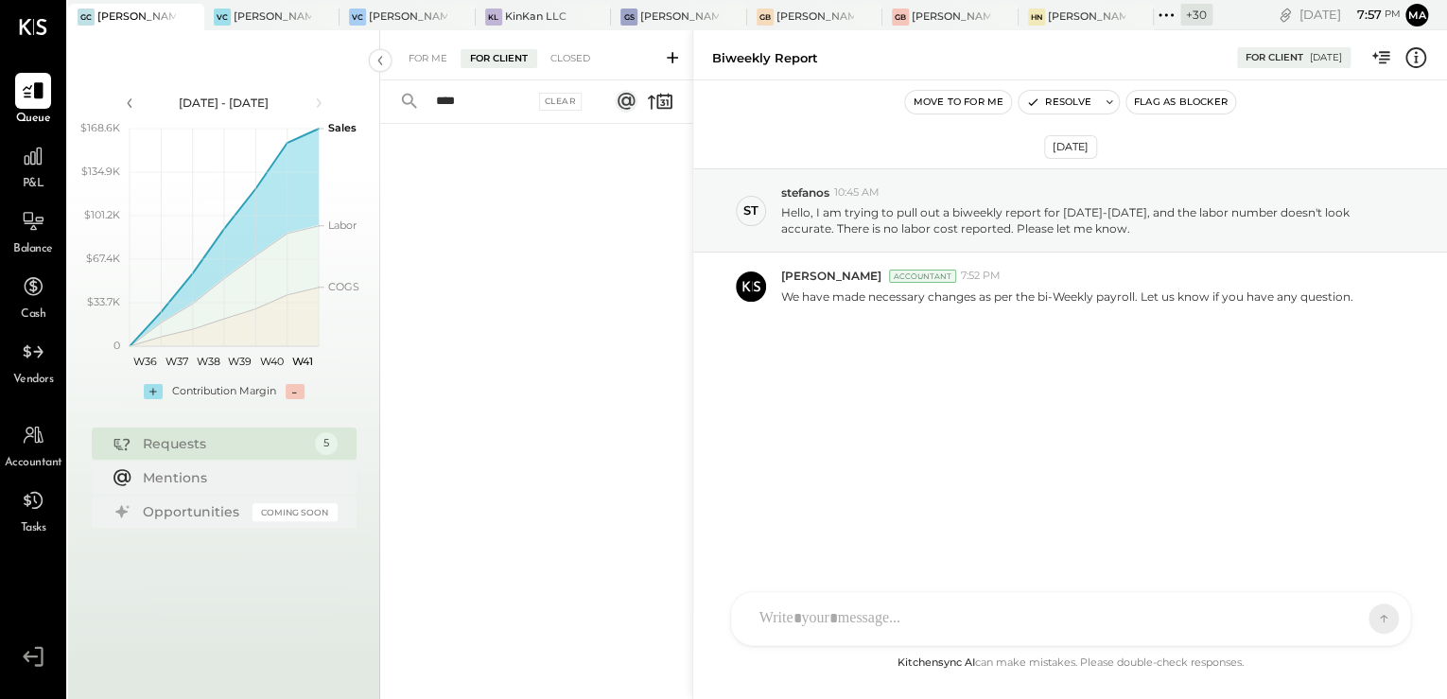
drag, startPoint x: 464, startPoint y: 92, endPoint x: 397, endPoint y: 90, distance: 67.2
click at [398, 90] on div "**** Clear" at bounding box center [497, 101] width 235 height 43
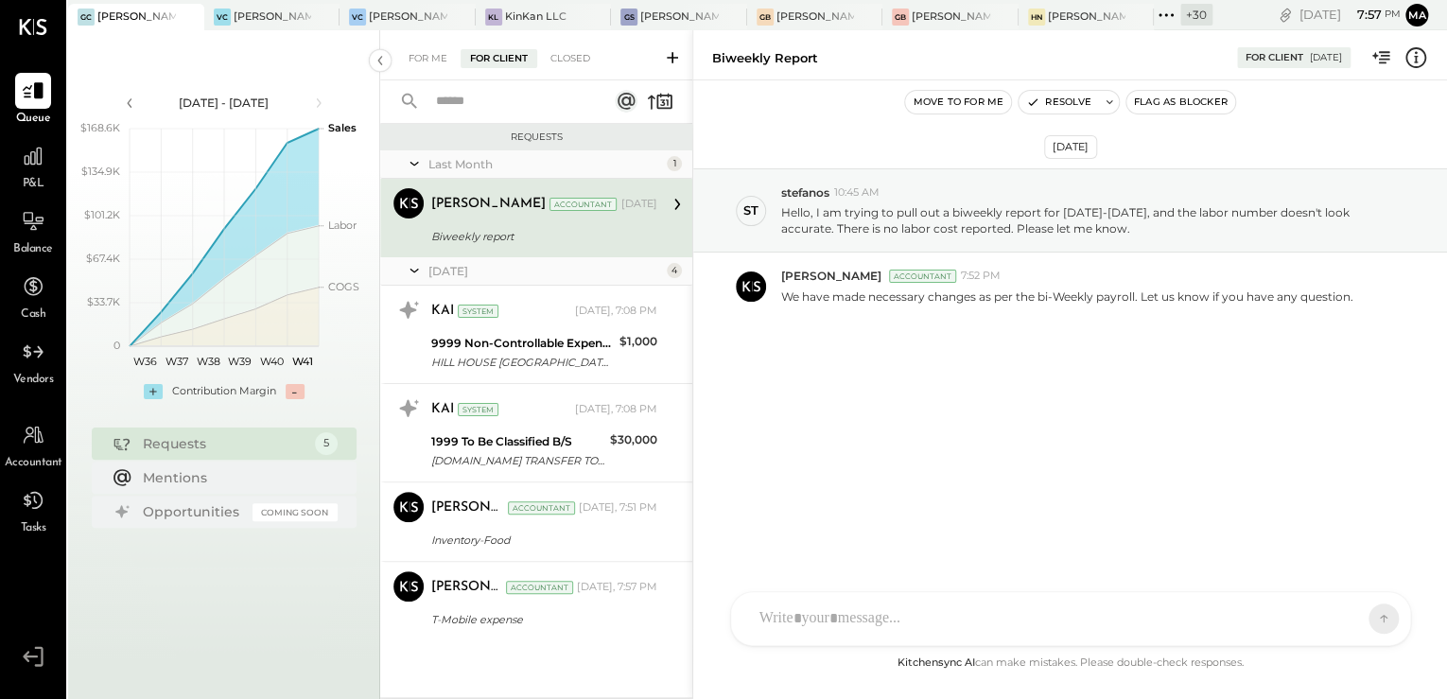
click at [524, 221] on div "Mayur Parekh Accountant Sep 26, 2025 Biweekly report We have made necessary cha…" at bounding box center [544, 218] width 226 height 60
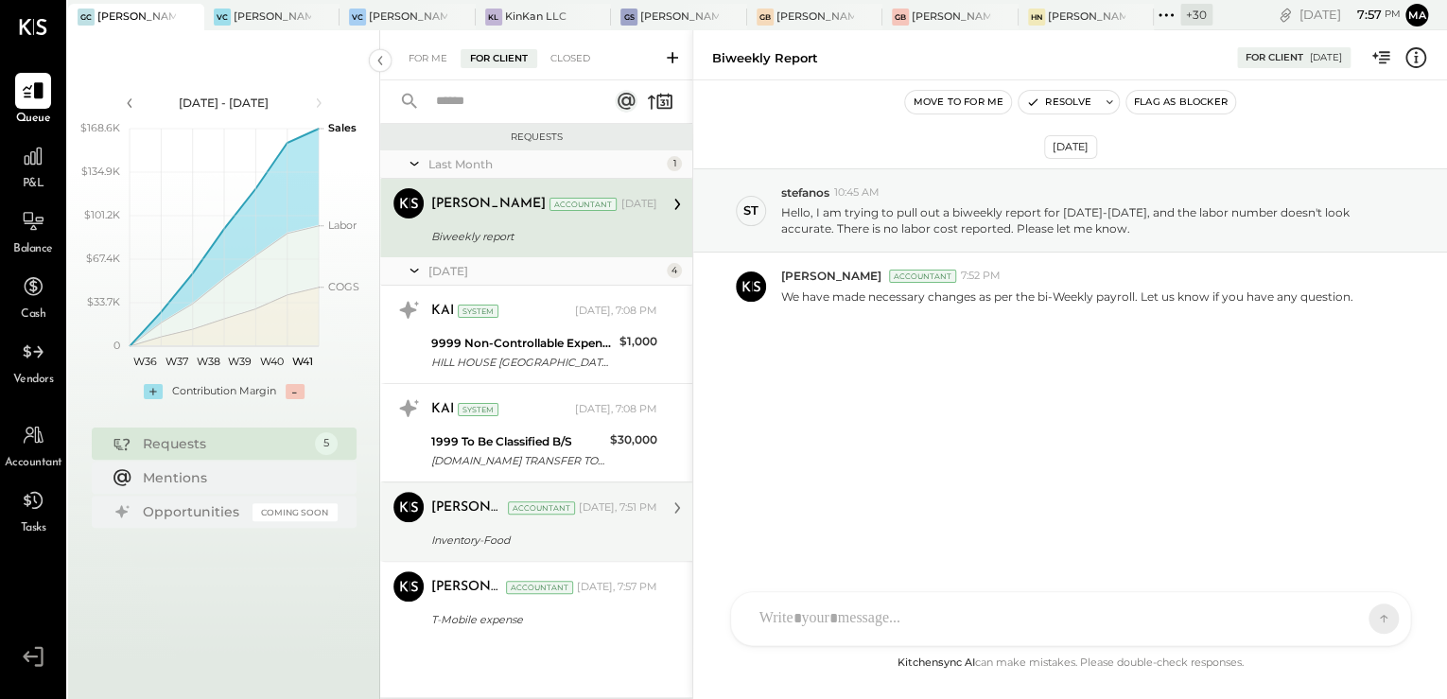
click at [514, 522] on div "Margi Gandhi Accountant Today, 7:51 PM" at bounding box center [544, 508] width 226 height 32
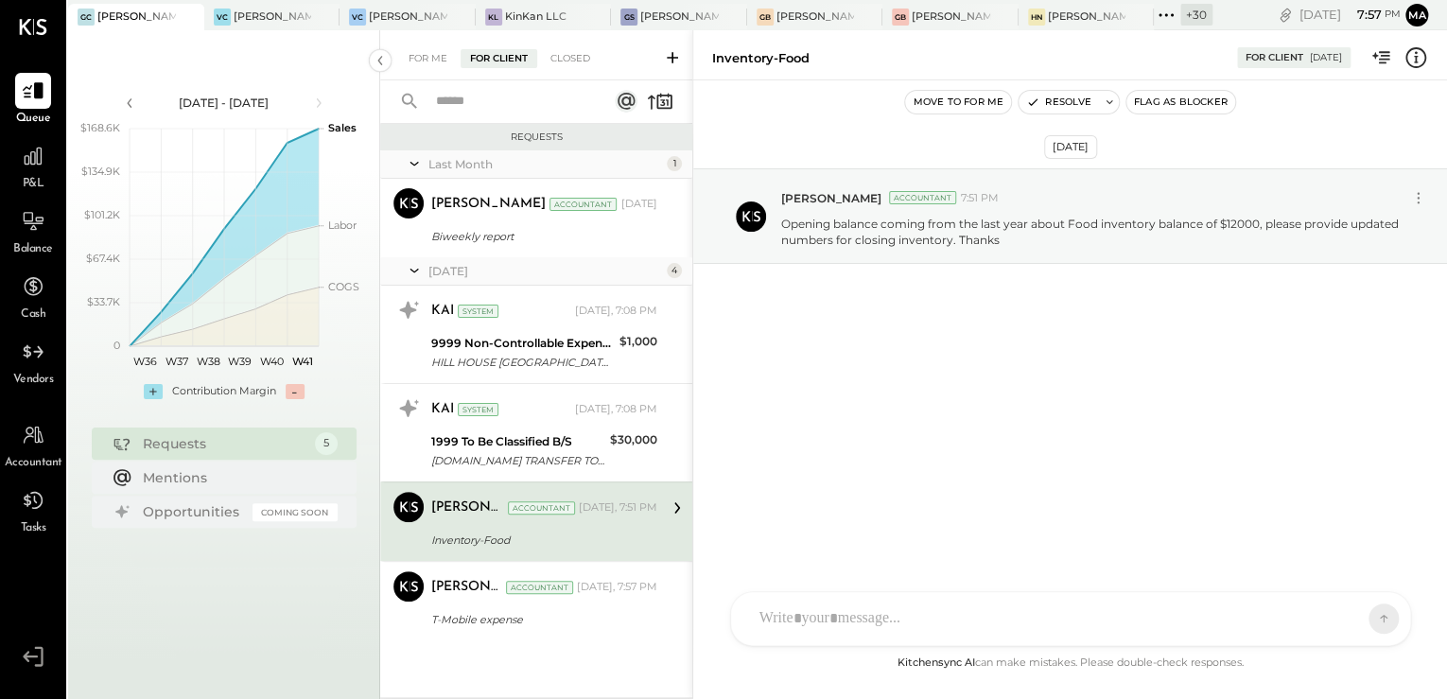
click at [522, 647] on div "Last Month 1 Mayur Parekh Accountant Mayur Parekh Accountant Sep 26, 2025 Biwee…" at bounding box center [536, 423] width 312 height 547
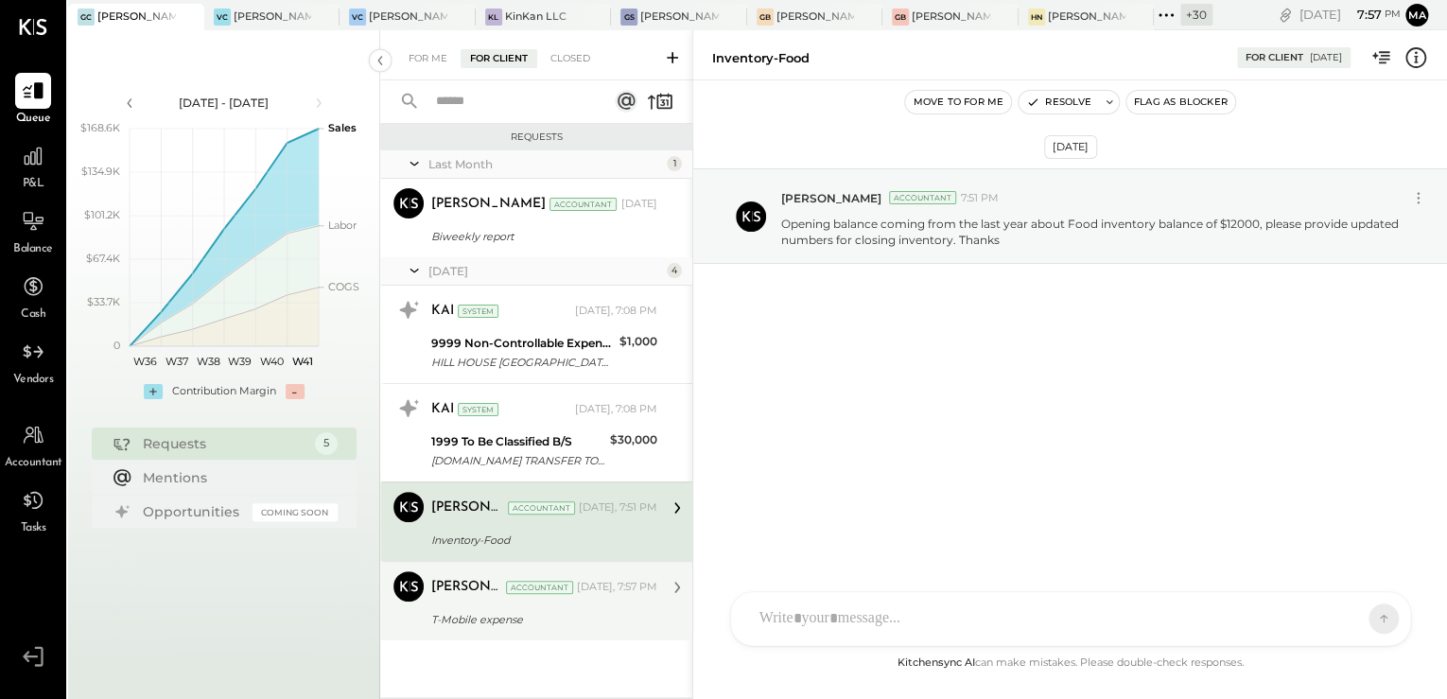
click at [526, 625] on div "T-Mobile expense" at bounding box center [541, 619] width 220 height 19
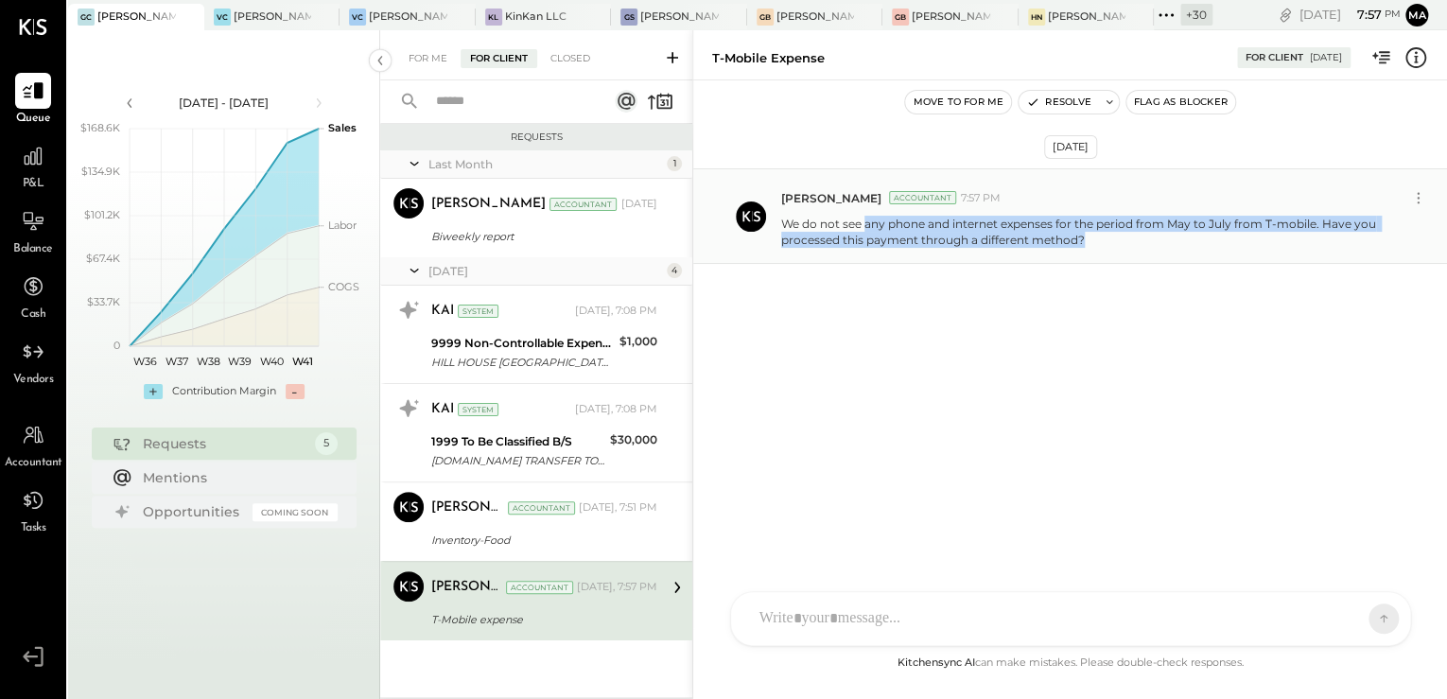
drag, startPoint x: 865, startPoint y: 226, endPoint x: 1188, endPoint y: 242, distance: 322.9
click at [1188, 242] on p "We do not see any phone and internet expenses for the period from May to July f…" at bounding box center [1090, 232] width 619 height 32
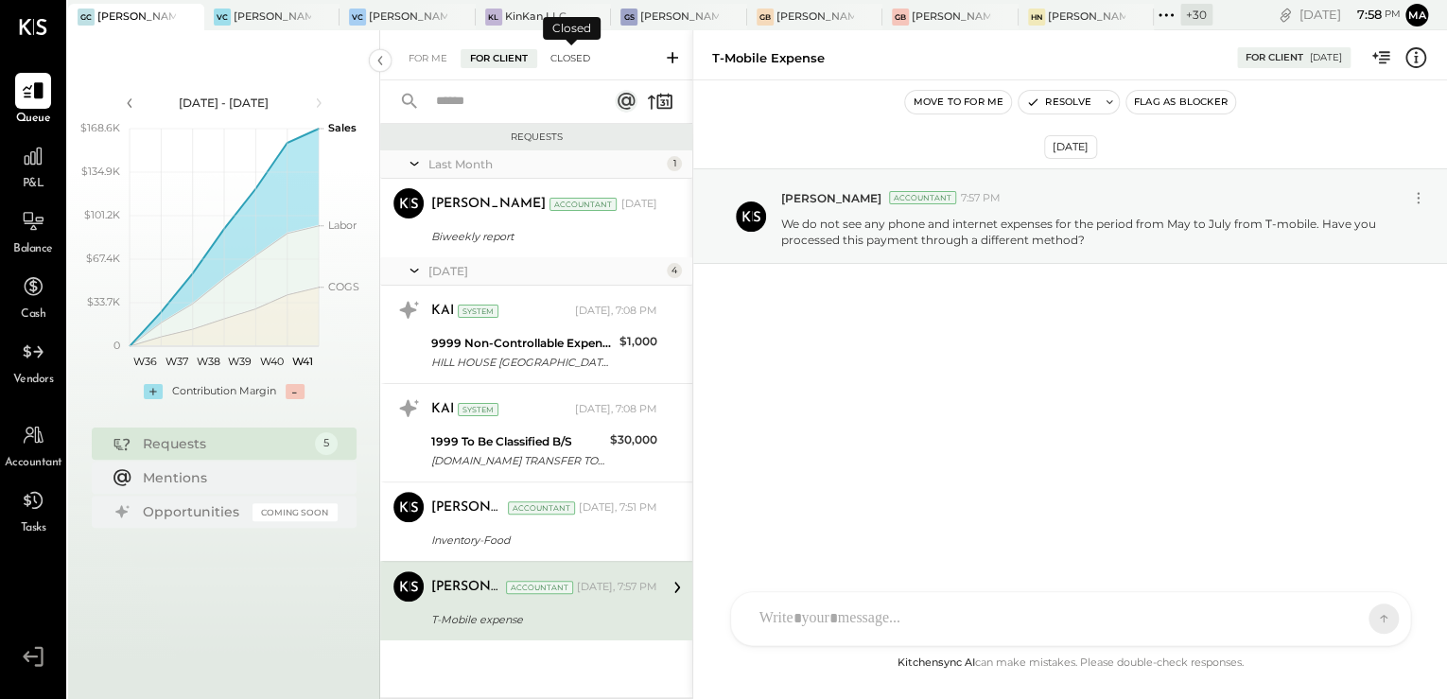
click at [556, 63] on div "Closed" at bounding box center [570, 58] width 59 height 19
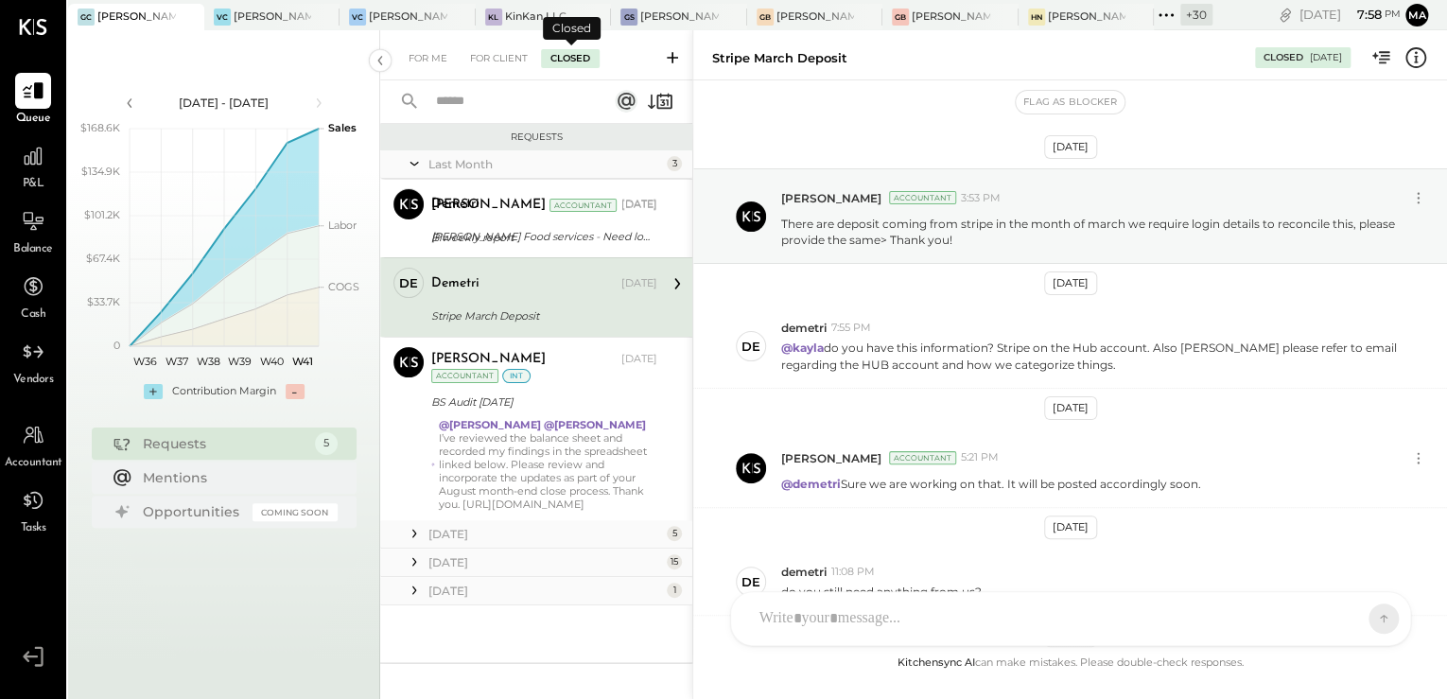
scroll to position [807, 0]
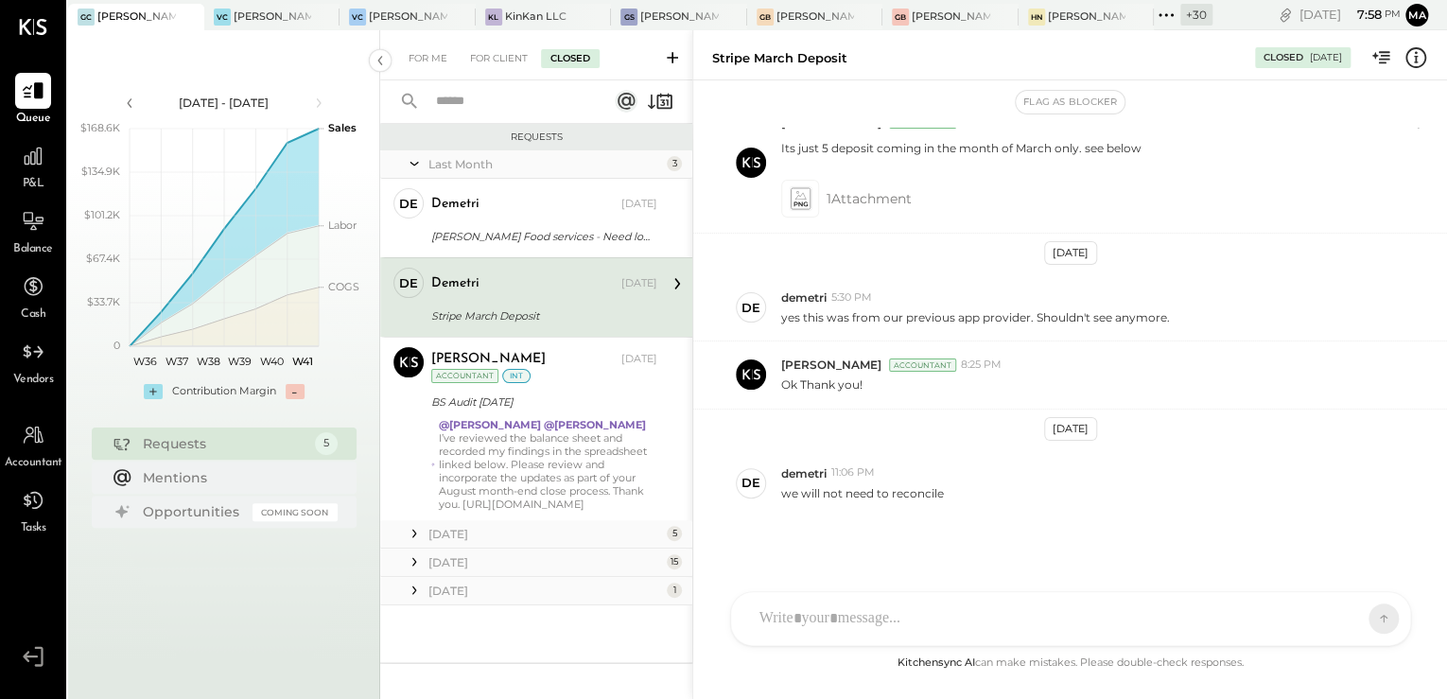
click at [494, 104] on input "text" at bounding box center [508, 101] width 166 height 31
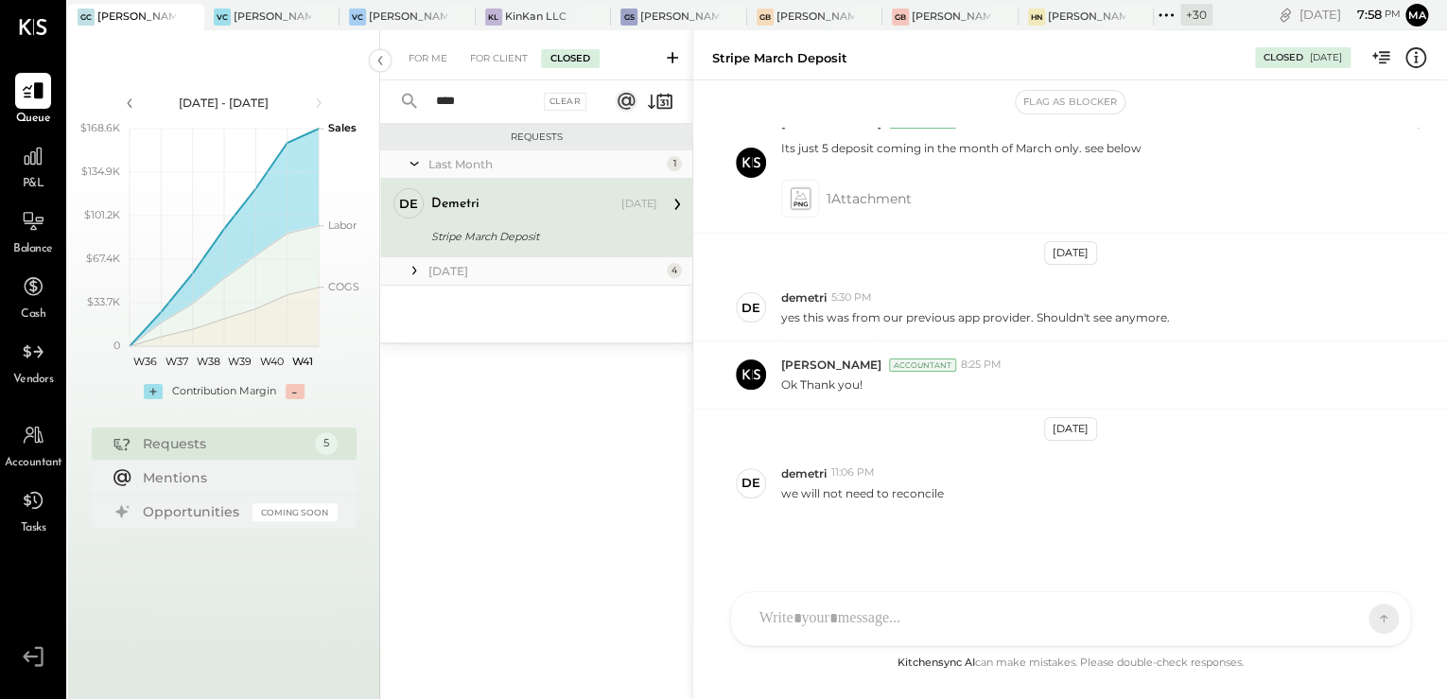
type input "****"
click at [550, 235] on div "Stripe March Deposit" at bounding box center [541, 236] width 220 height 19
drag, startPoint x: 812, startPoint y: 493, endPoint x: 963, endPoint y: 485, distance: 150.6
click at [963, 485] on div "we will not need to reconcile" at bounding box center [1106, 491] width 651 height 20
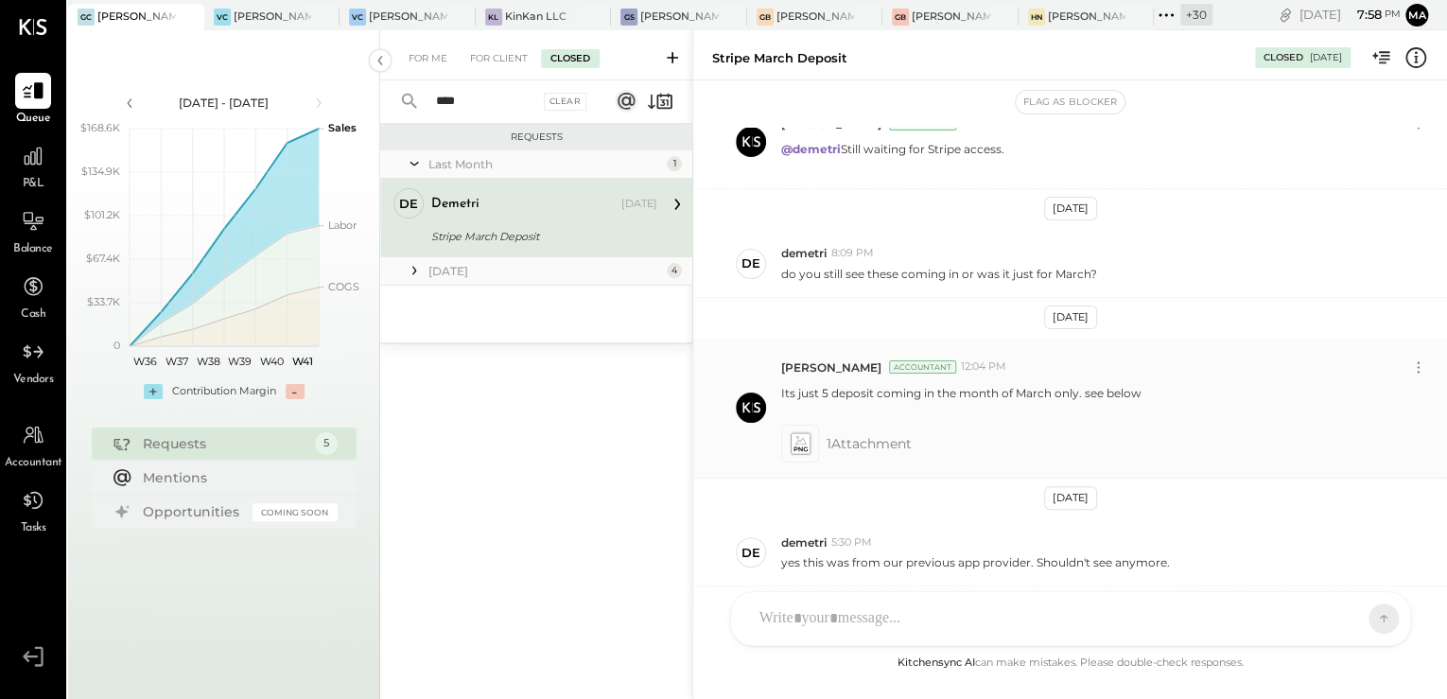
scroll to position [504, 0]
